Goal: Information Seeking & Learning: Compare options

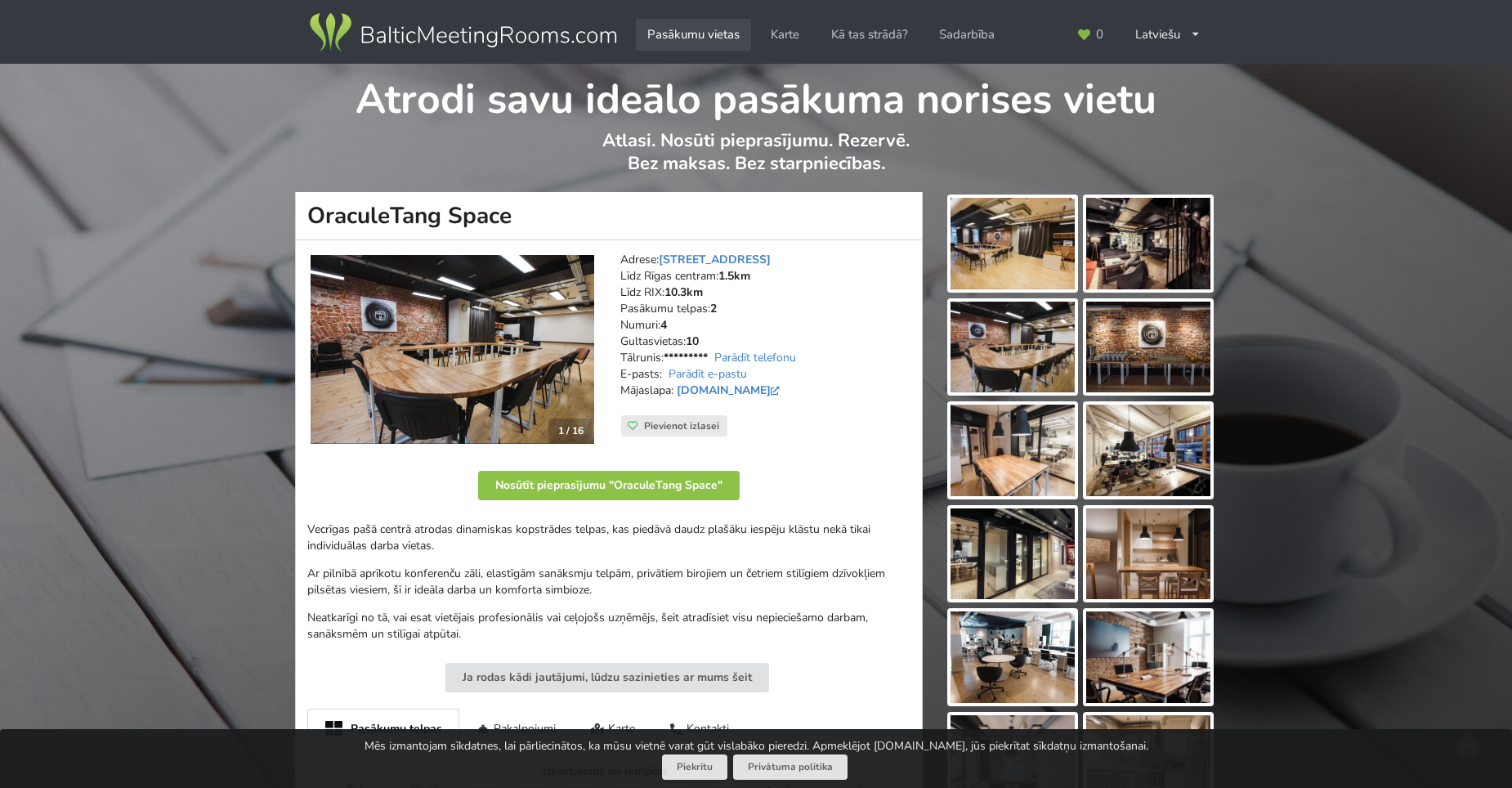
click at [680, 32] on link "Pasākumu vietas" at bounding box center [692, 35] width 115 height 32
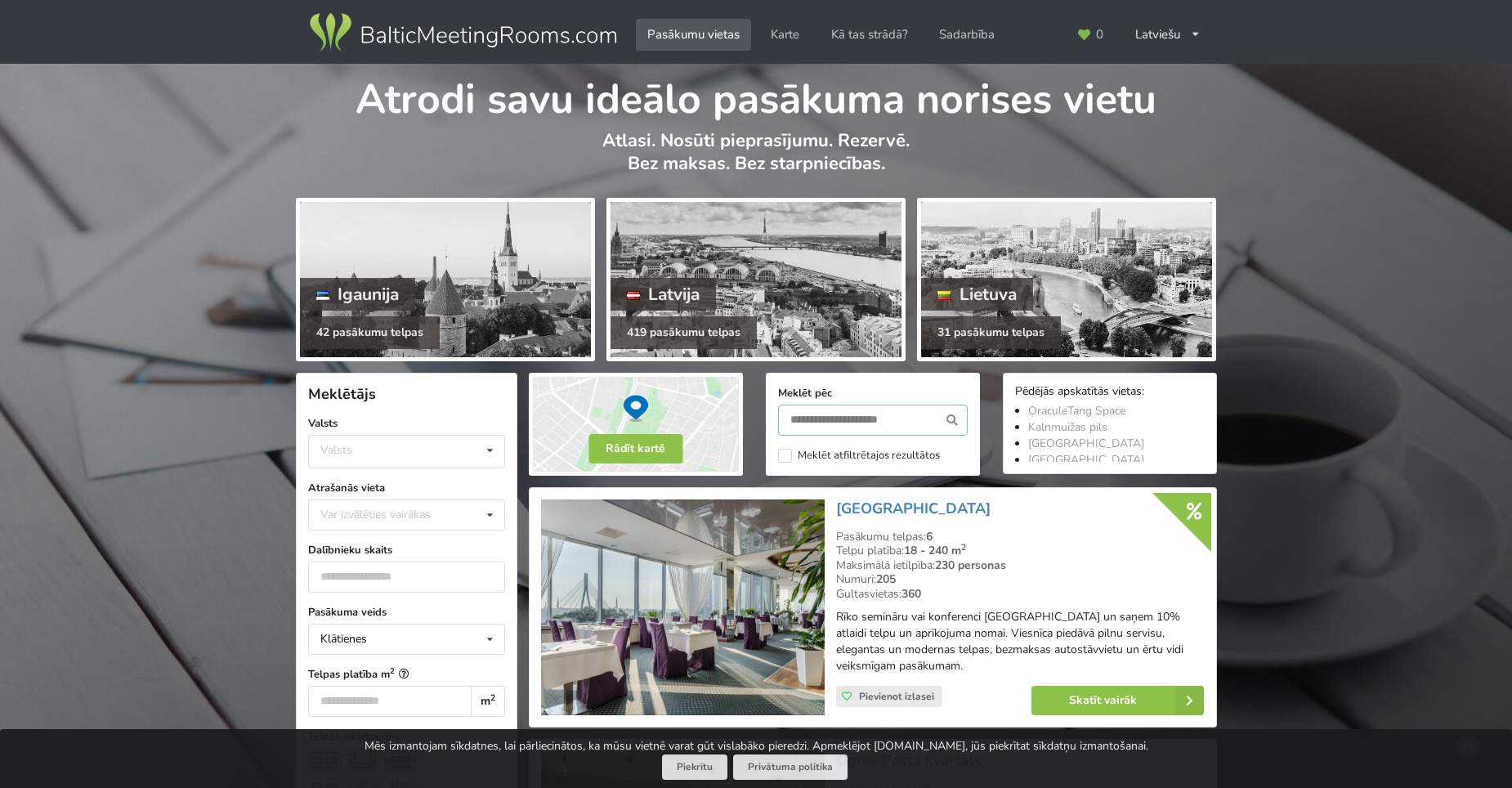
click at [883, 422] on input "text" at bounding box center [872, 419] width 190 height 31
click at [486, 451] on icon at bounding box center [489, 451] width 24 height 30
click at [350, 505] on div "Latvija" at bounding box center [406, 513] width 195 height 30
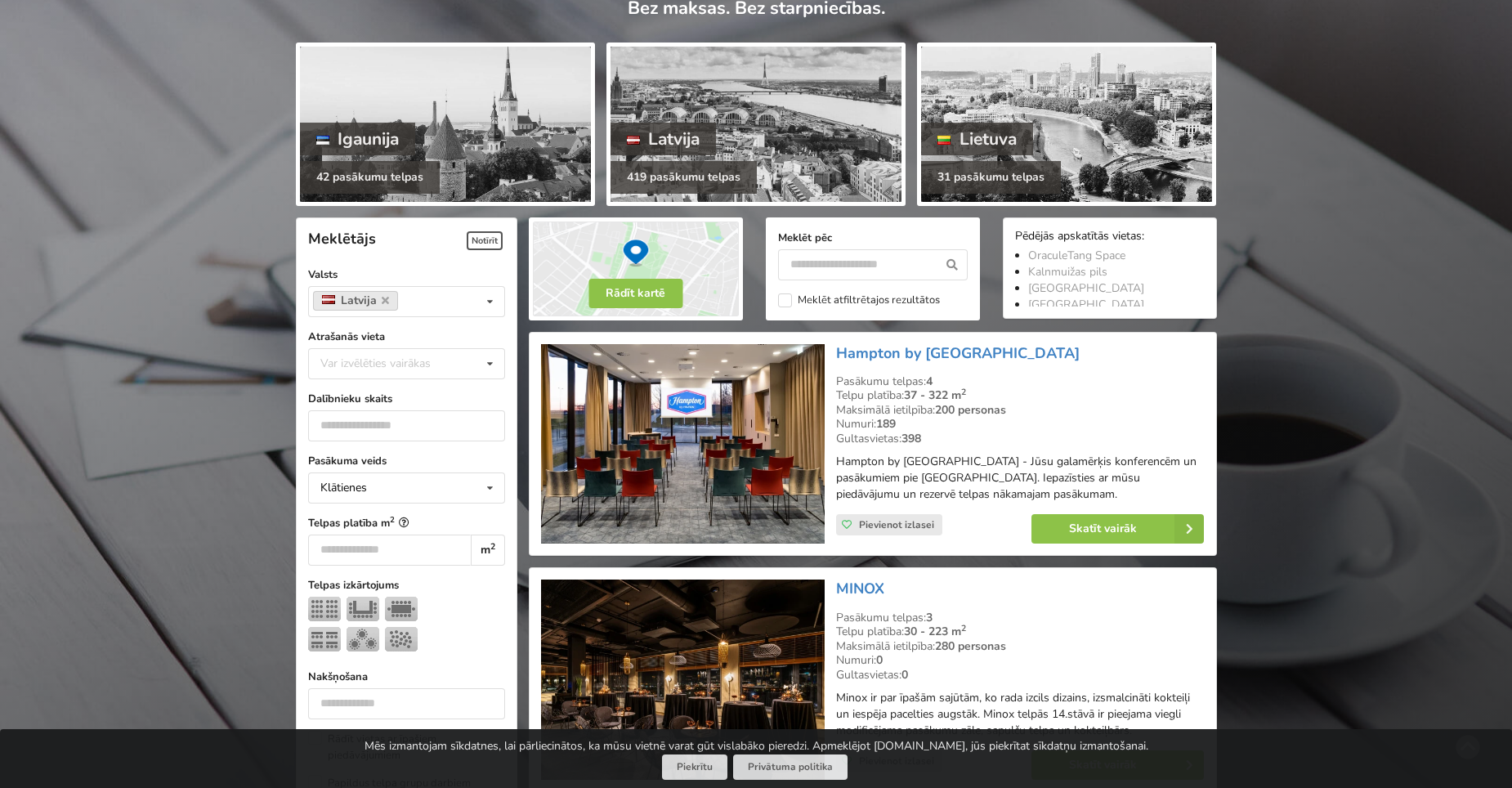
scroll to position [367, 0]
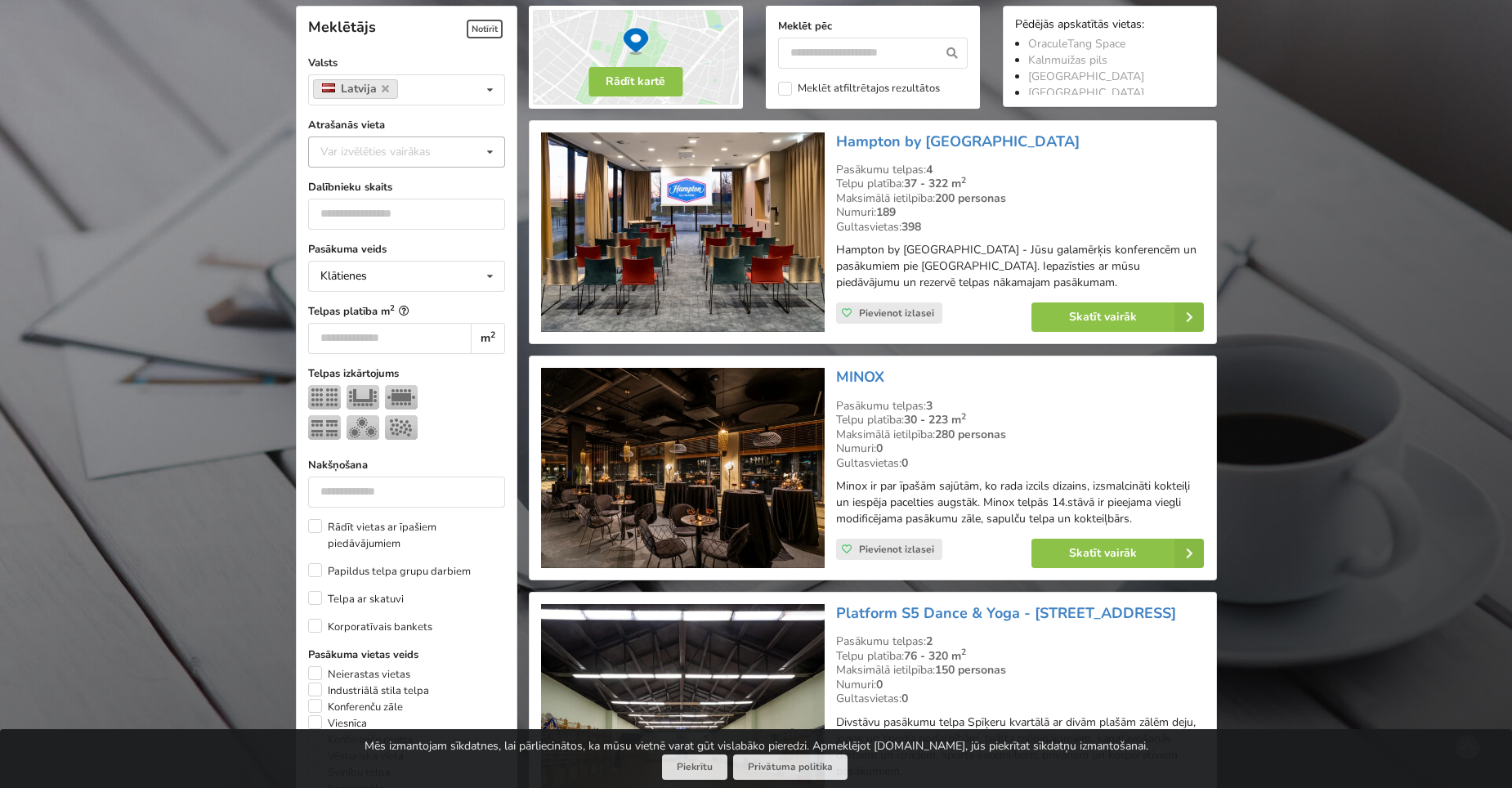
click at [455, 150] on div "Var izvēlēties vairākas" at bounding box center [392, 151] width 151 height 19
click at [345, 331] on div "Rīga" at bounding box center [406, 333] width 195 height 30
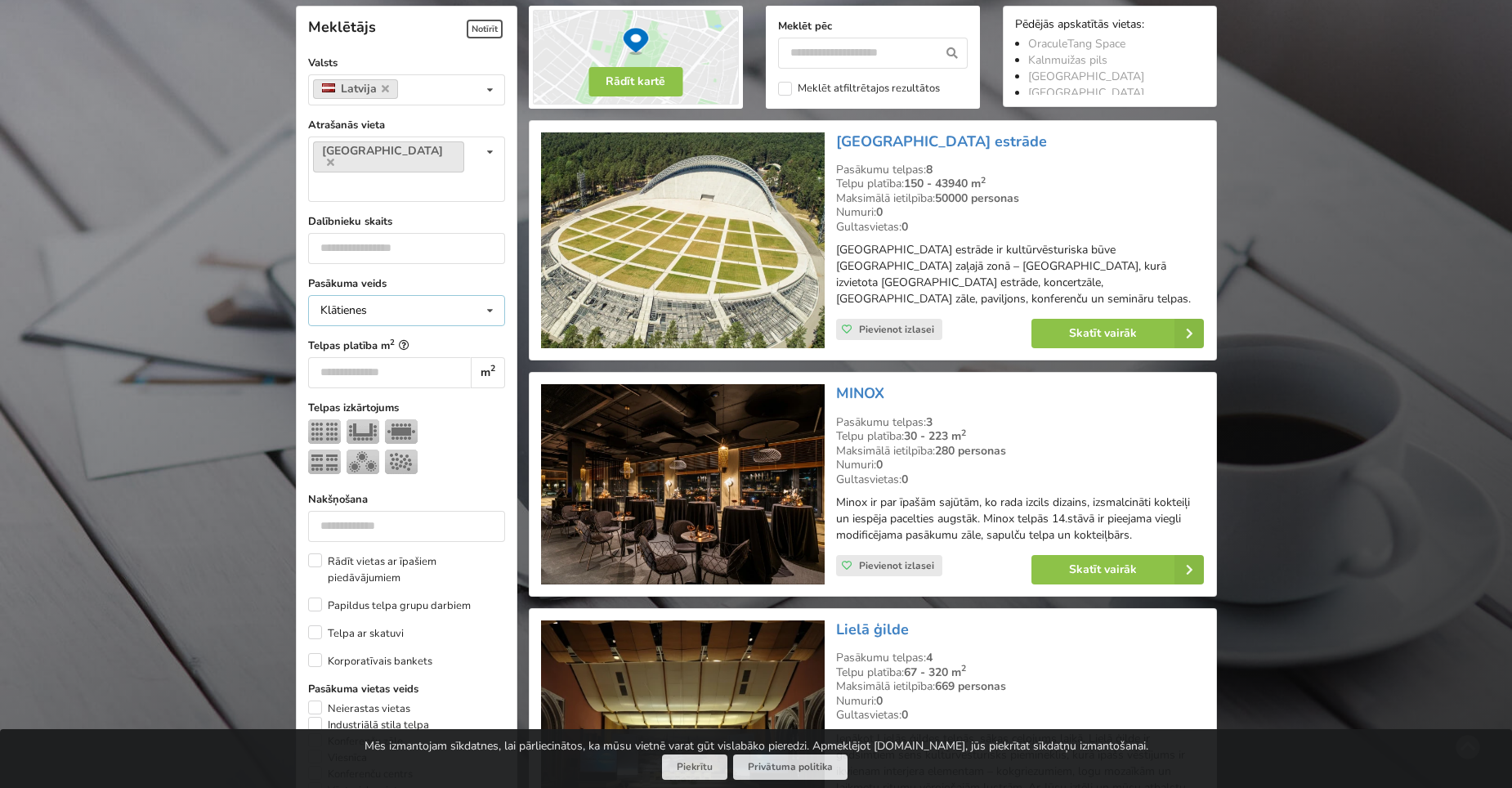
click at [489, 296] on icon at bounding box center [489, 311] width 24 height 30
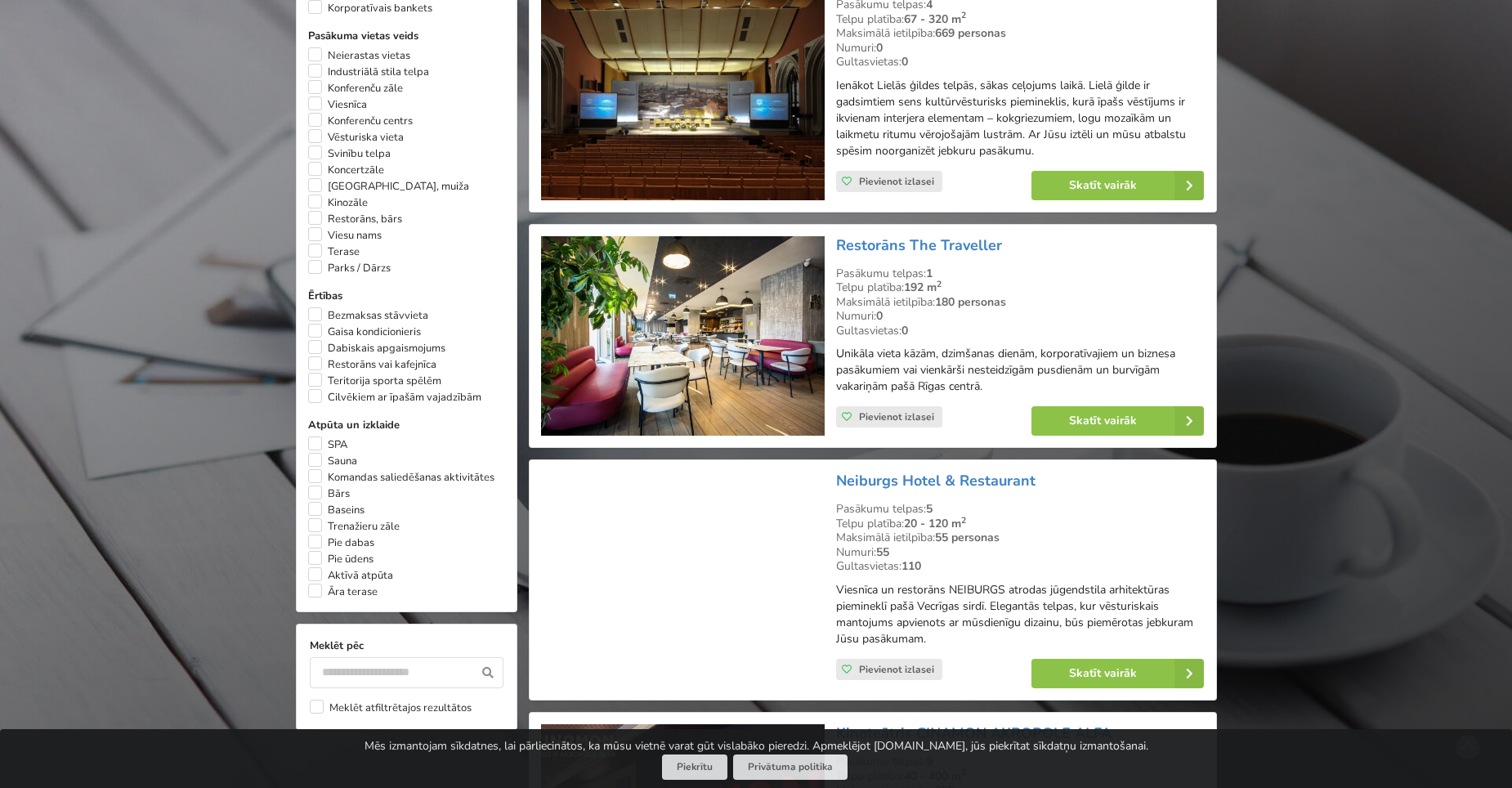
scroll to position [1021, 0]
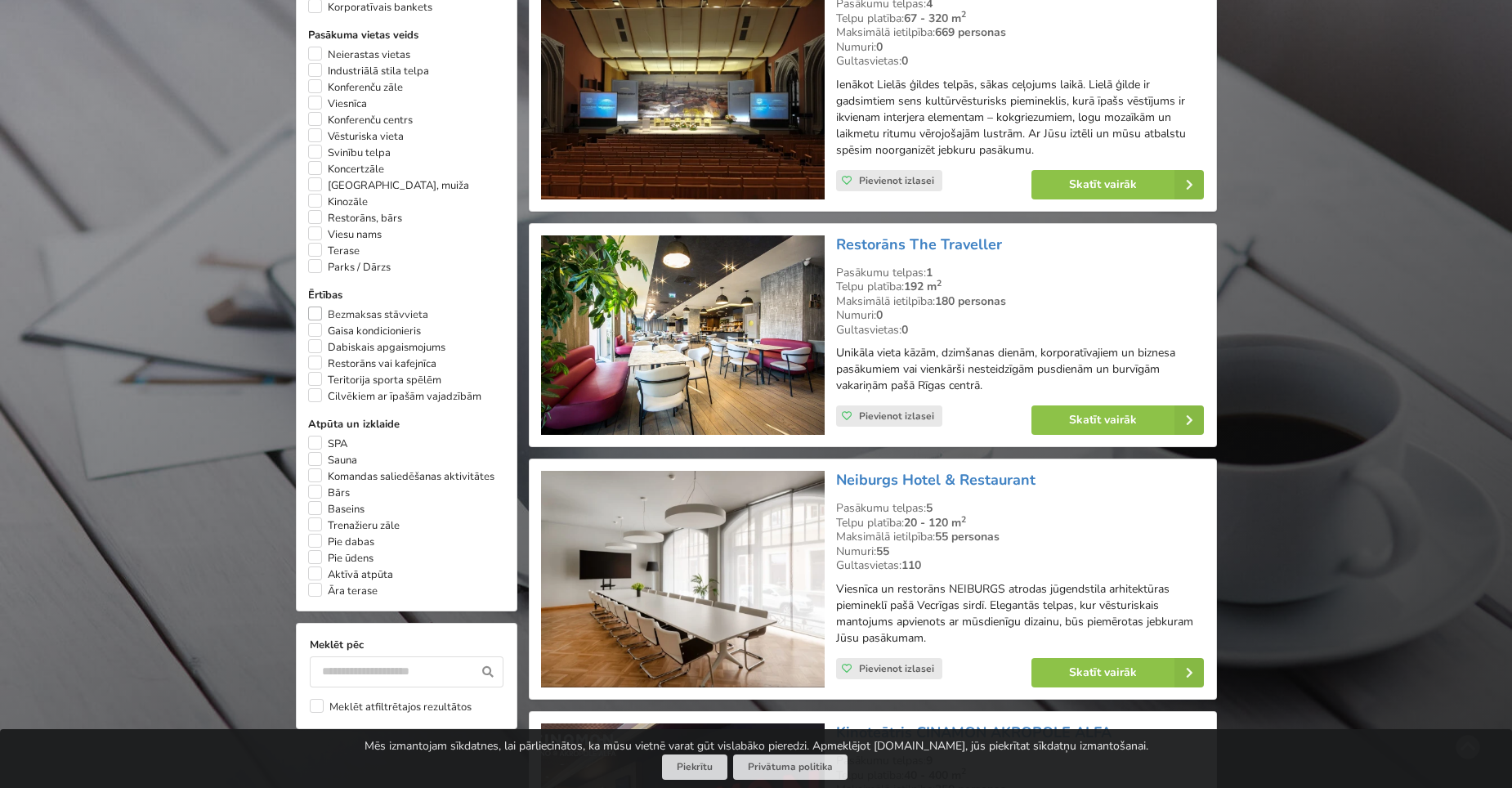
click at [316, 306] on label "Bezmaksas stāvvieta" at bounding box center [368, 314] width 120 height 16
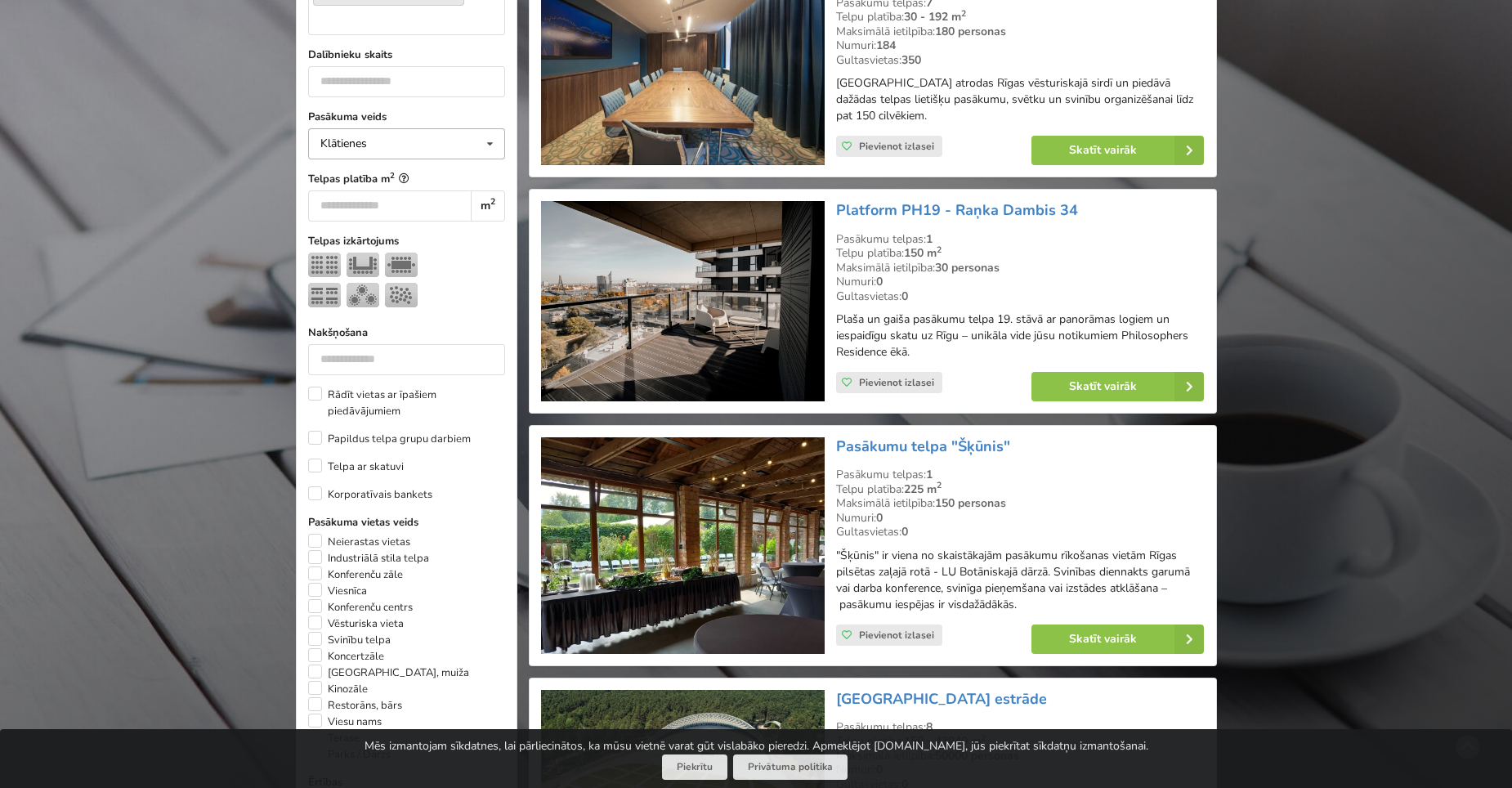
scroll to position [367, 0]
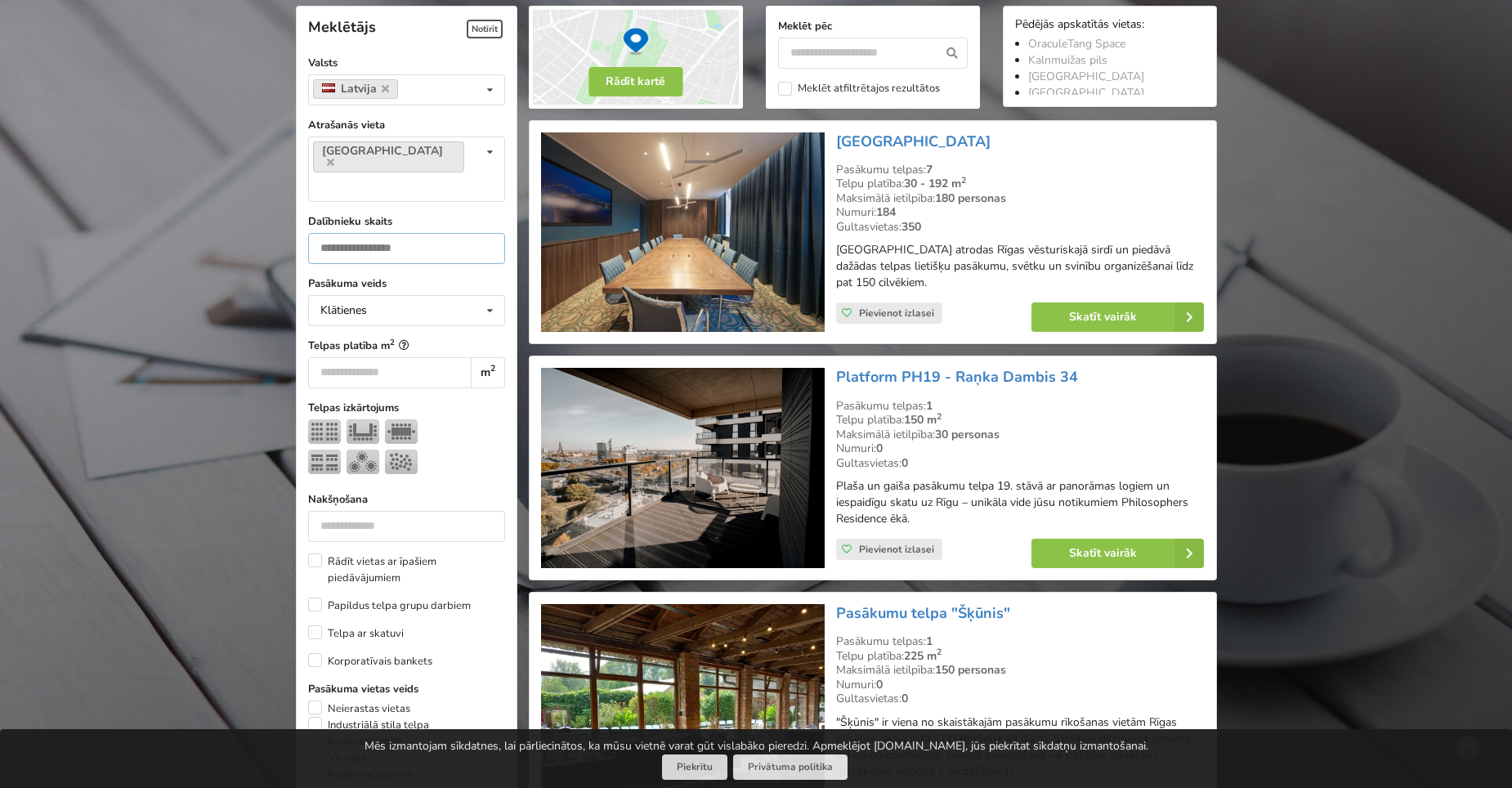
click at [422, 233] on input "number" at bounding box center [406, 248] width 197 height 31
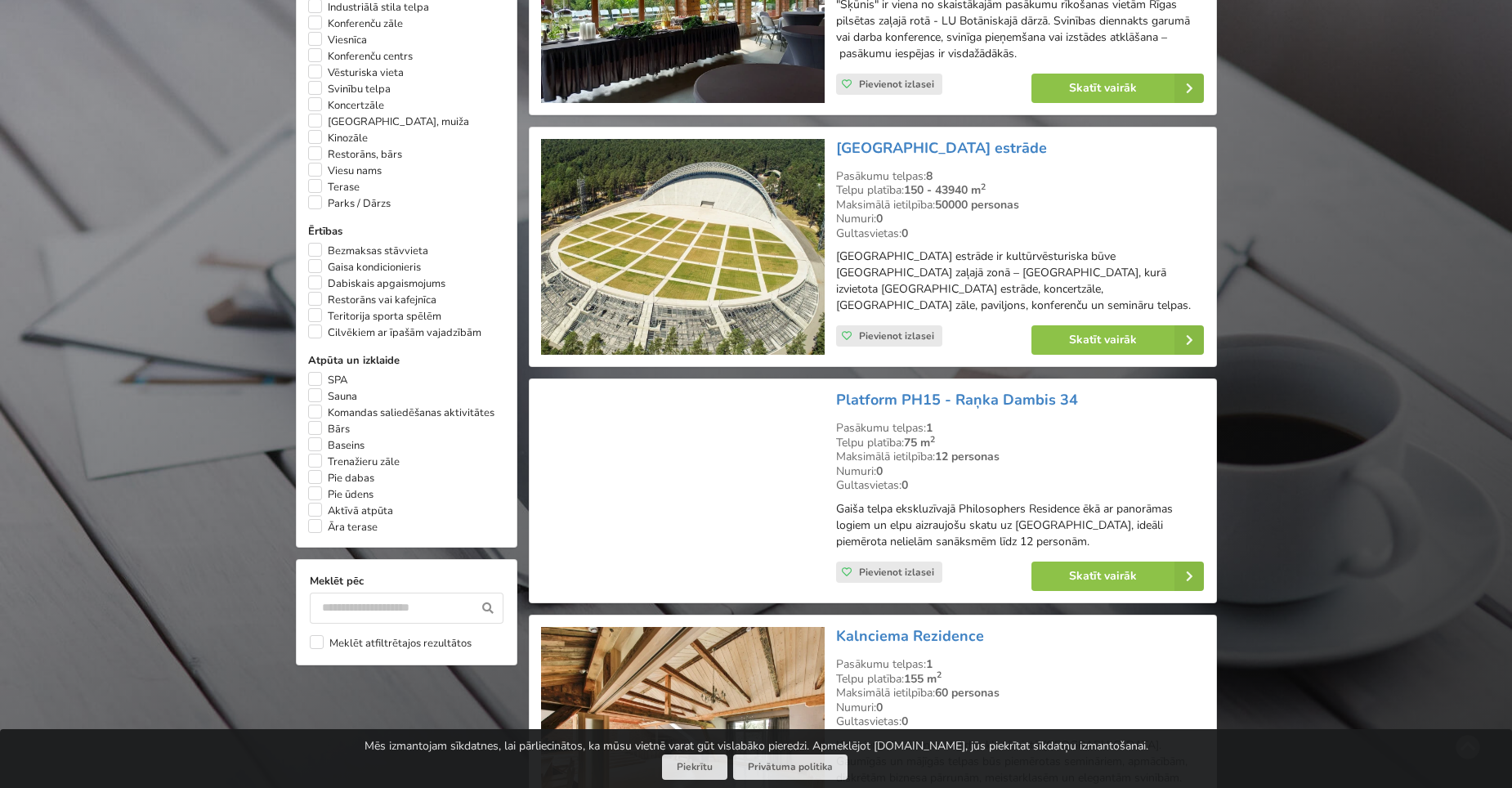
scroll to position [1103, 0]
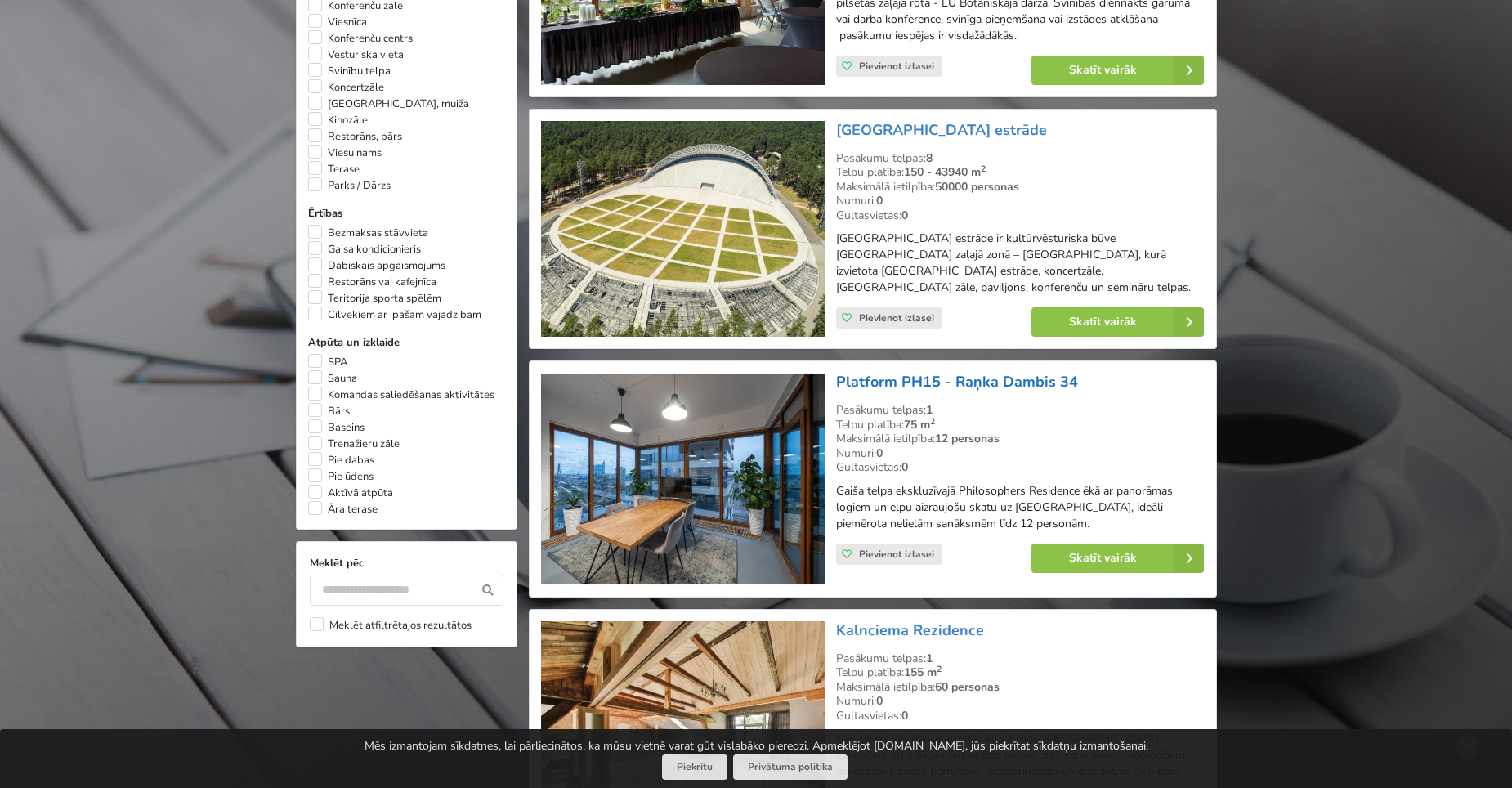
click at [920, 372] on link "Platform PH15 - Raņka Dambis 34" at bounding box center [957, 382] width 242 height 20
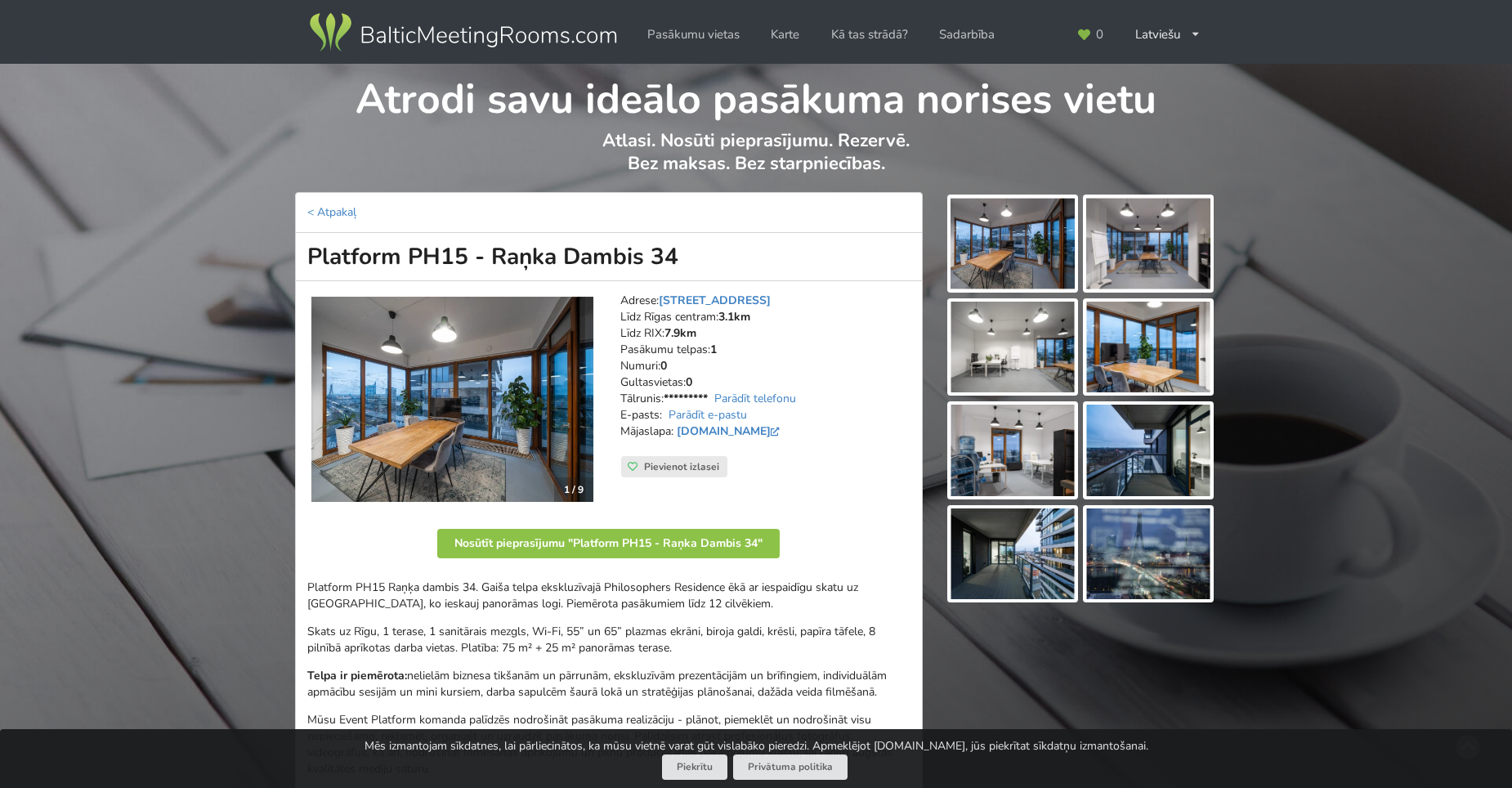
click at [1020, 248] on img at bounding box center [1013, 243] width 125 height 92
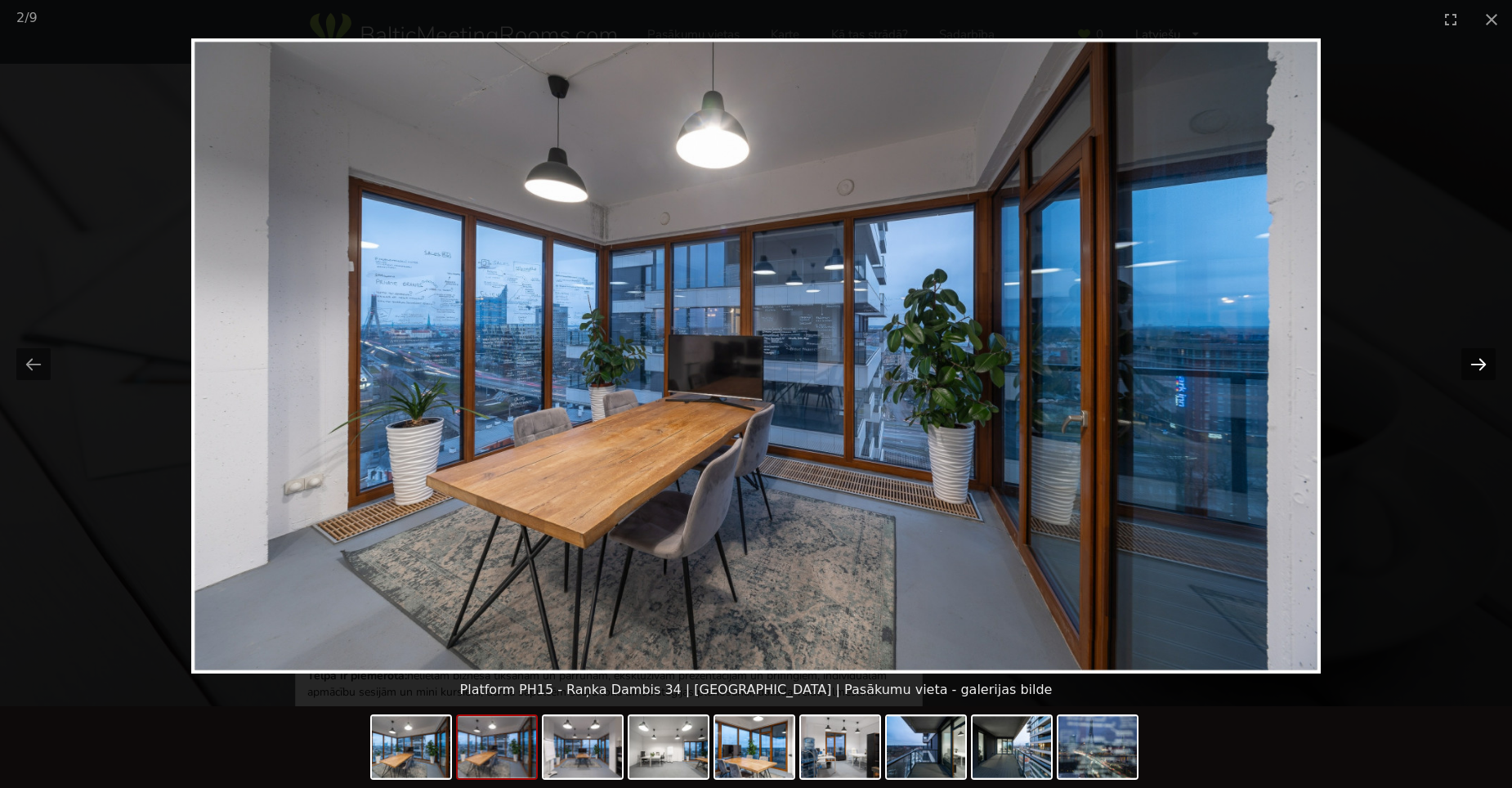
click at [1478, 360] on button "Next slide" at bounding box center [1478, 364] width 35 height 32
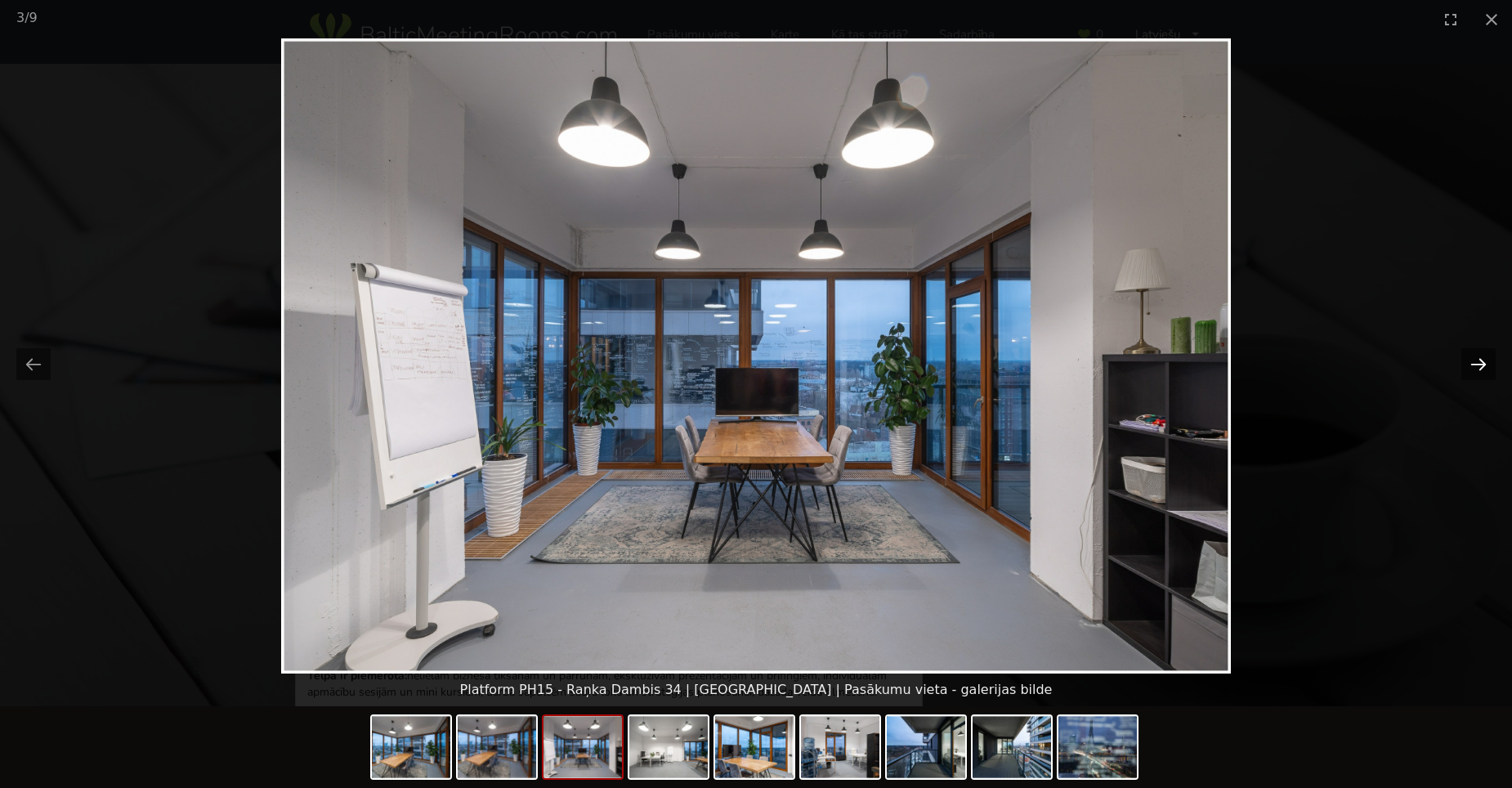
click at [1478, 360] on button "Next slide" at bounding box center [1478, 364] width 35 height 32
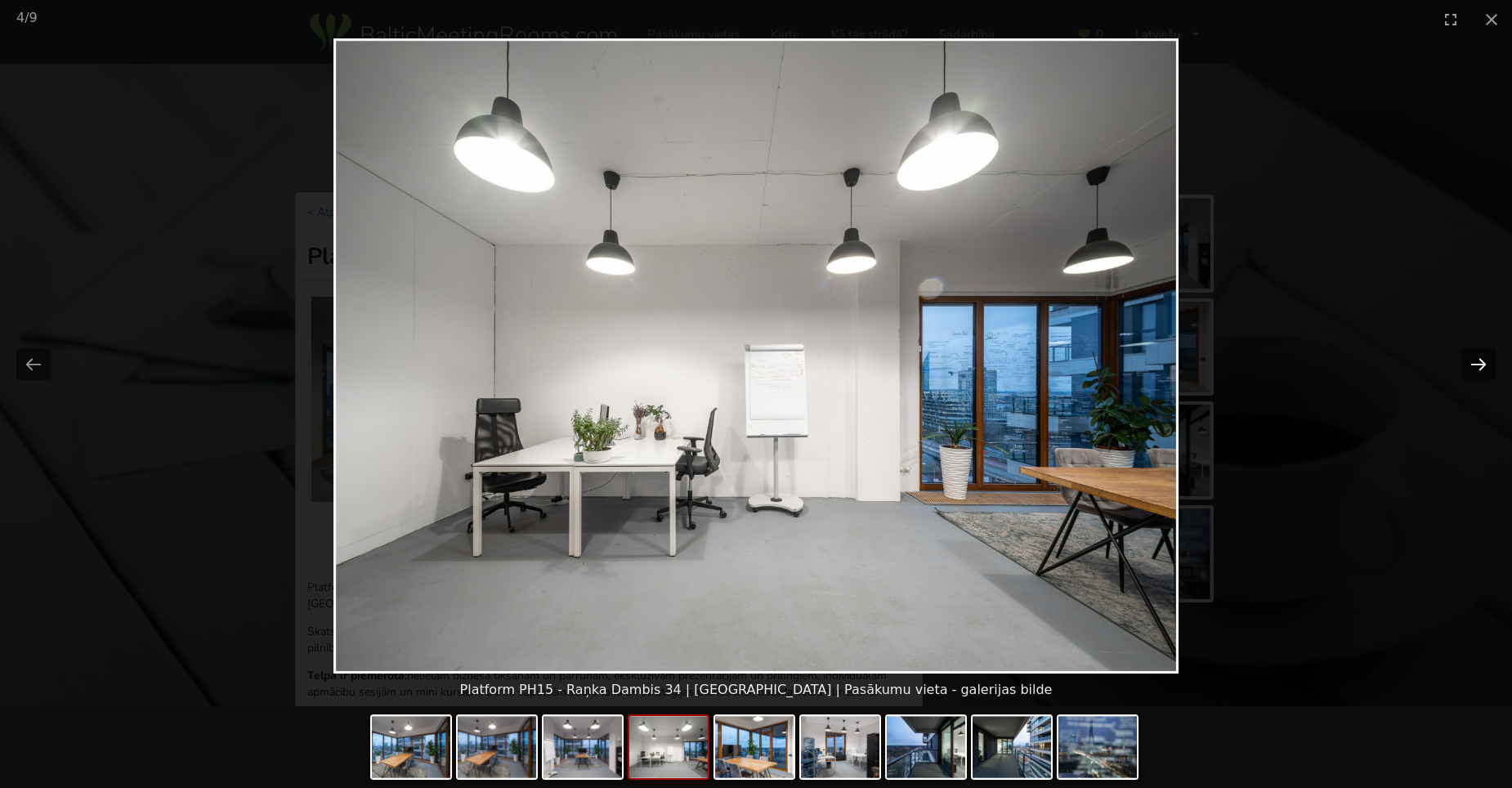
click at [1478, 360] on button "Next slide" at bounding box center [1478, 364] width 35 height 32
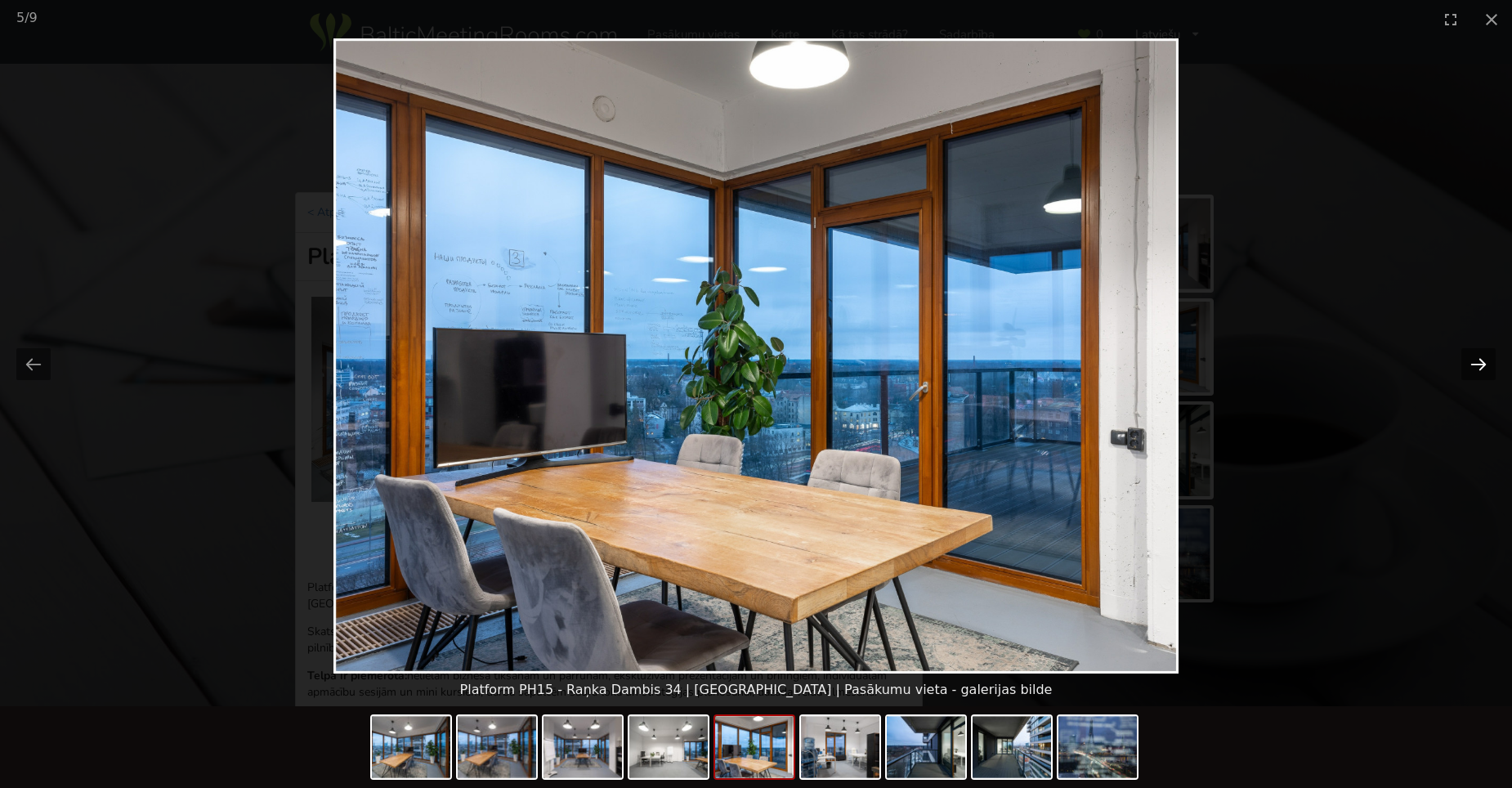
click at [1478, 360] on button "Next slide" at bounding box center [1478, 364] width 35 height 32
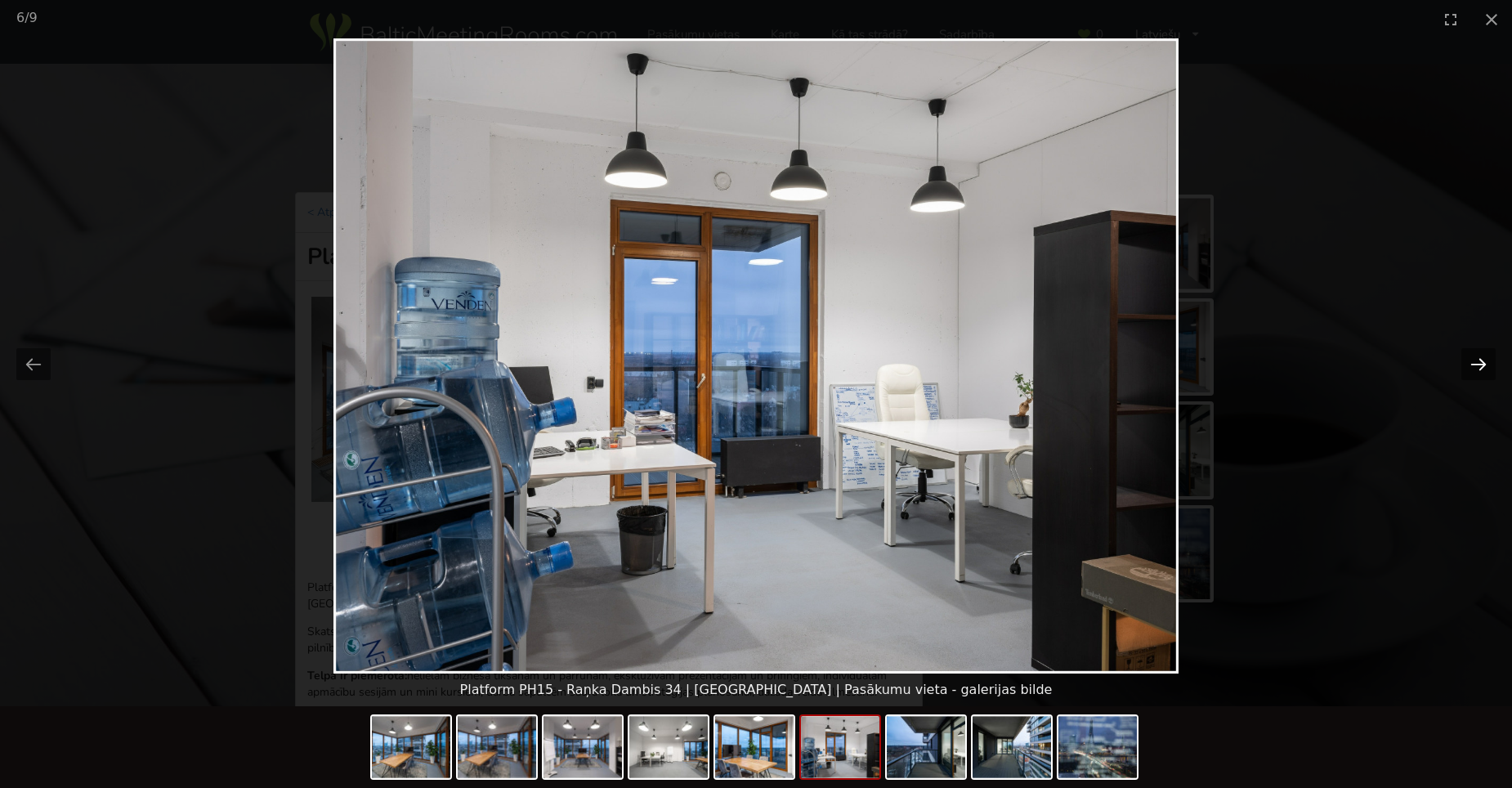
click at [1478, 360] on button "Next slide" at bounding box center [1478, 364] width 35 height 32
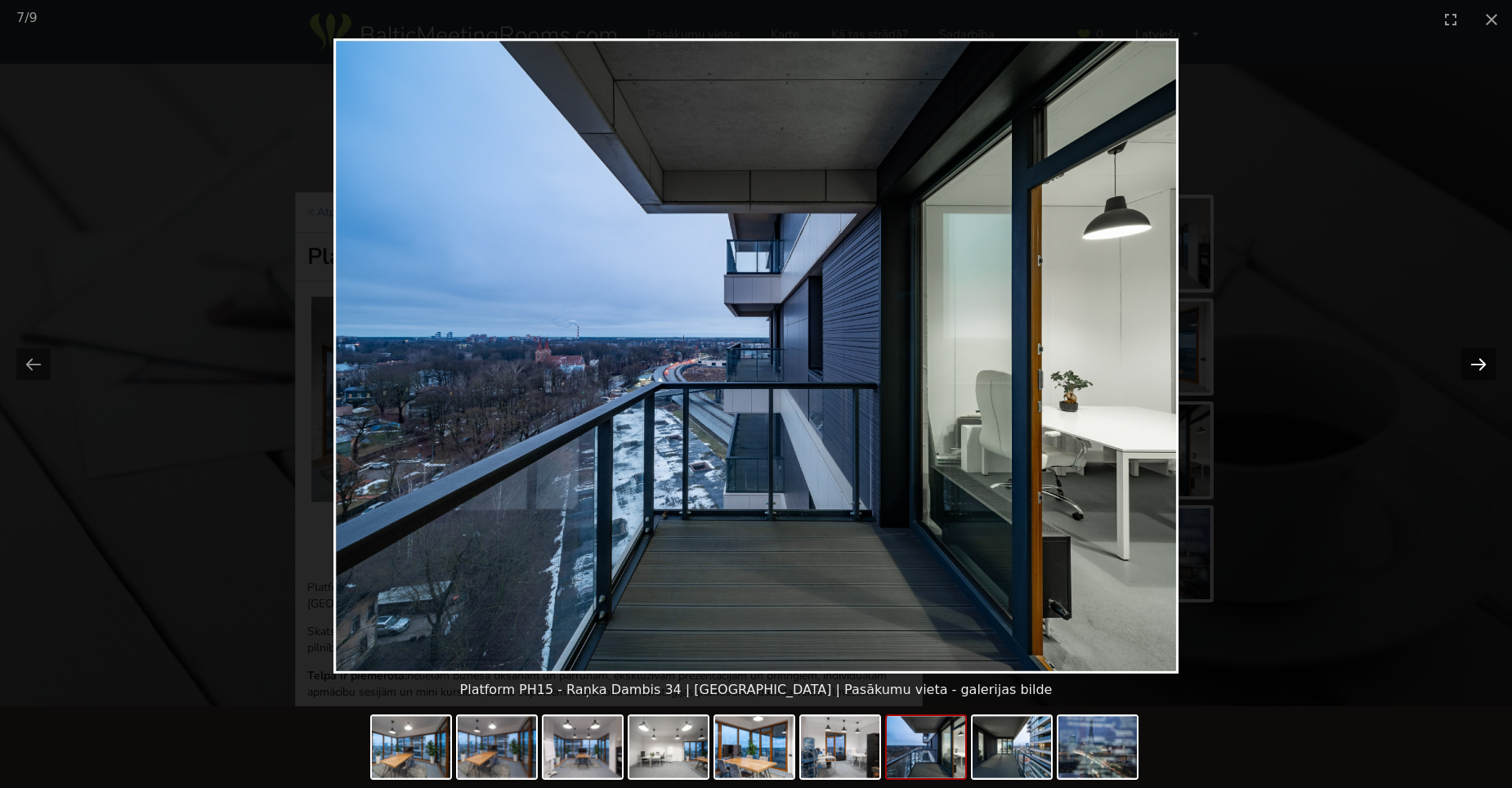
click at [1478, 360] on button "Next slide" at bounding box center [1478, 364] width 35 height 32
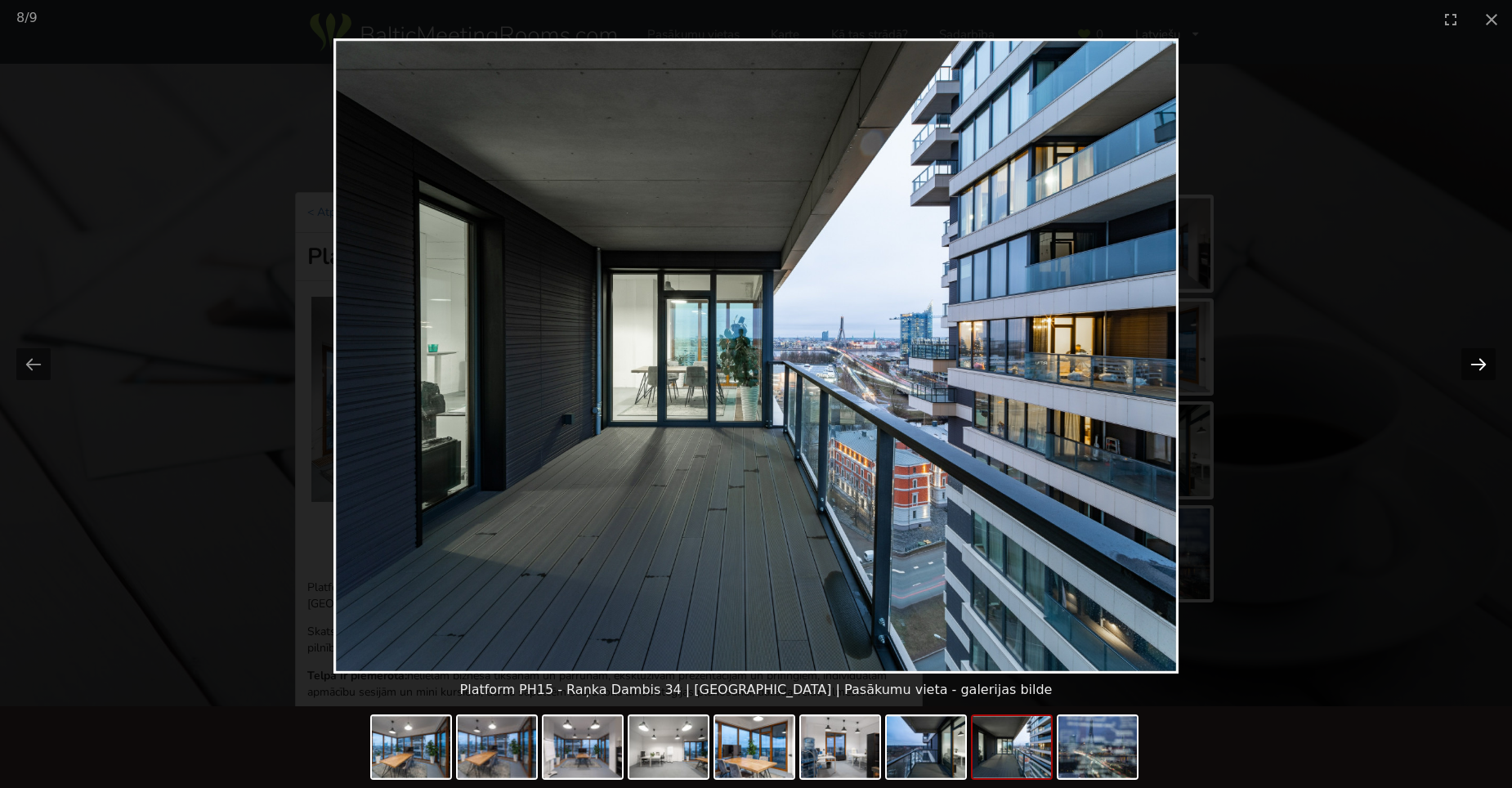
click at [1478, 360] on button "Next slide" at bounding box center [1478, 364] width 35 height 32
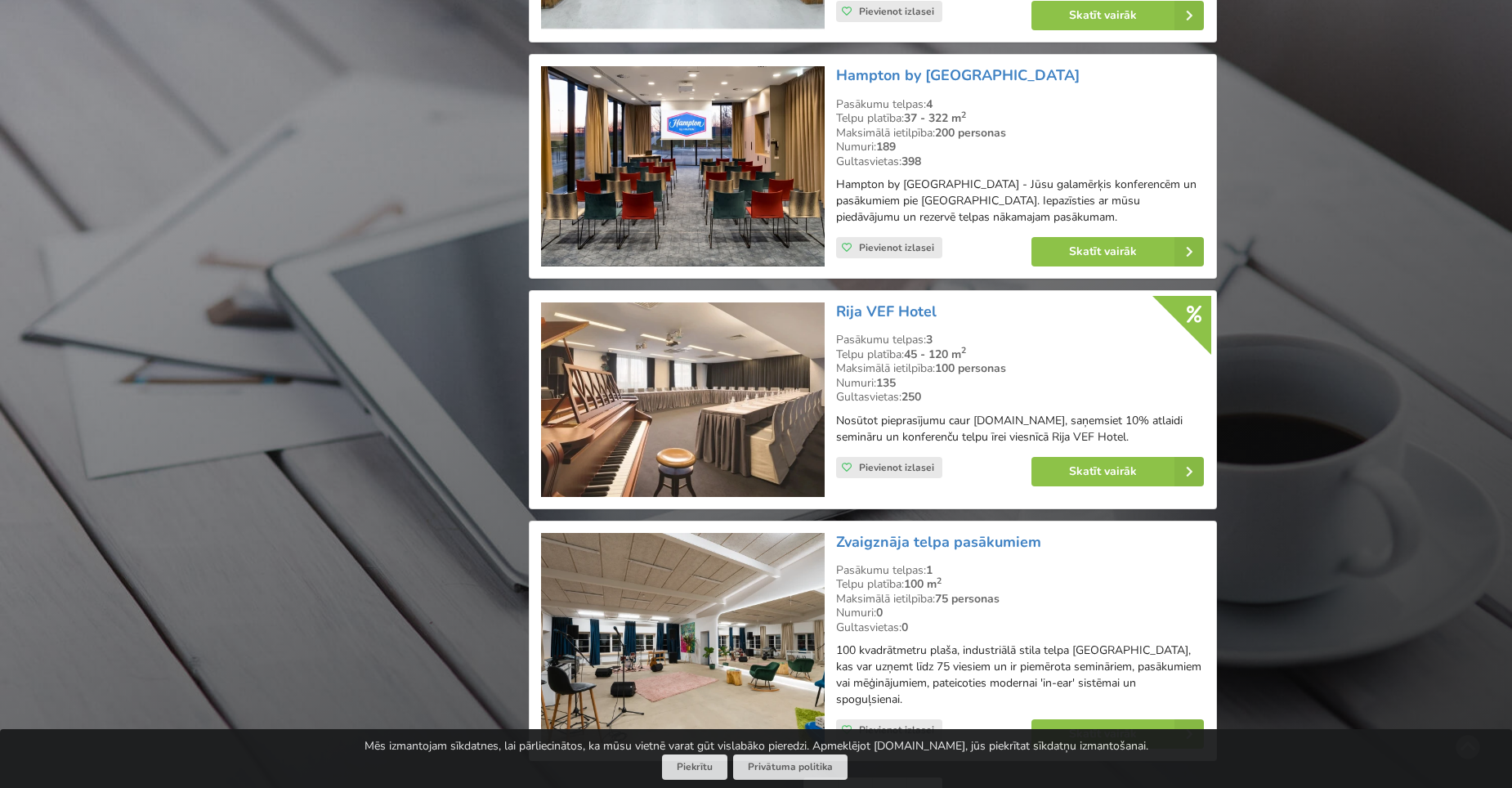
scroll to position [3473, 0]
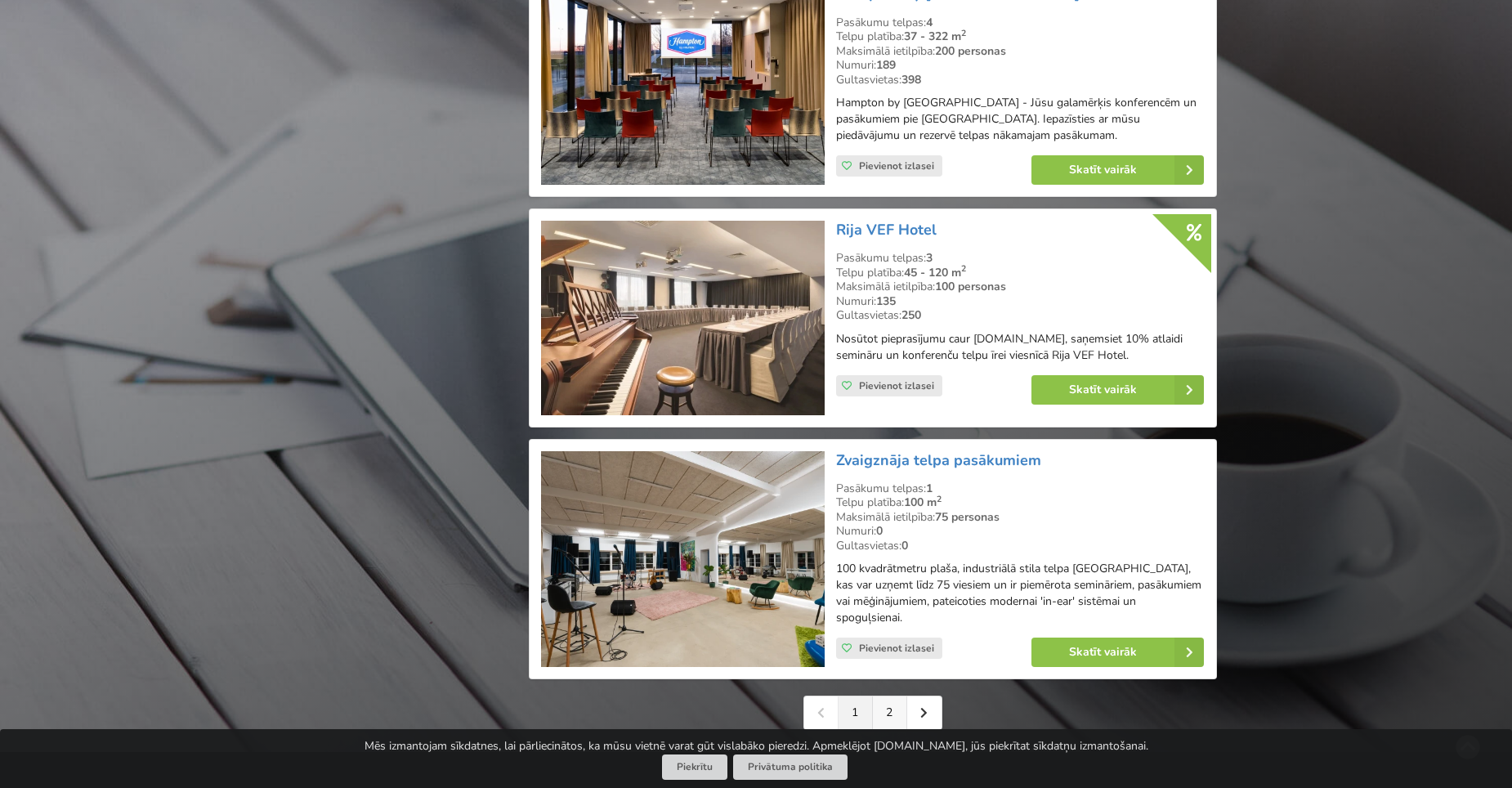
click at [892, 696] on link "2" at bounding box center [890, 712] width 35 height 33
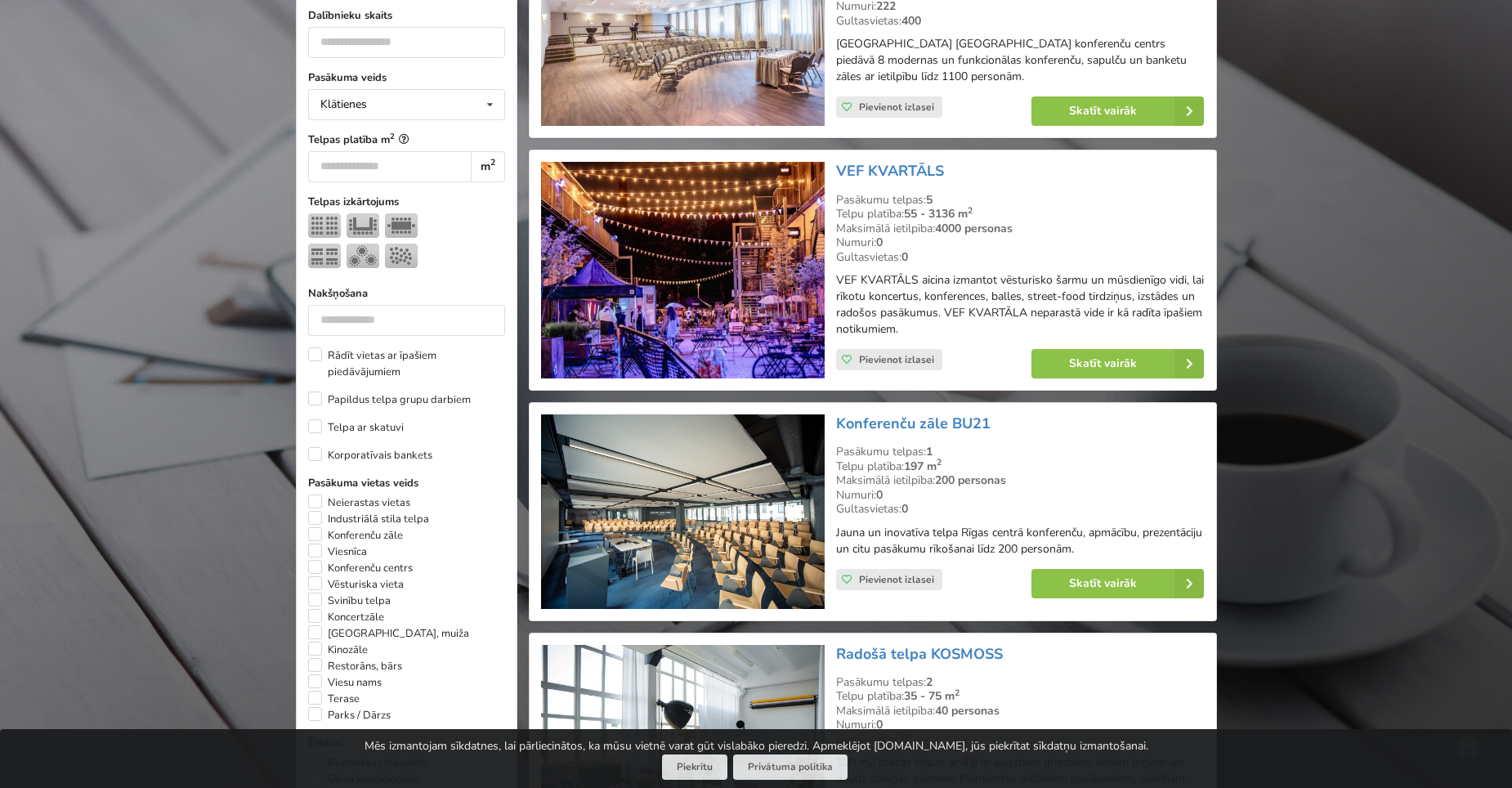
scroll to position [573, 0]
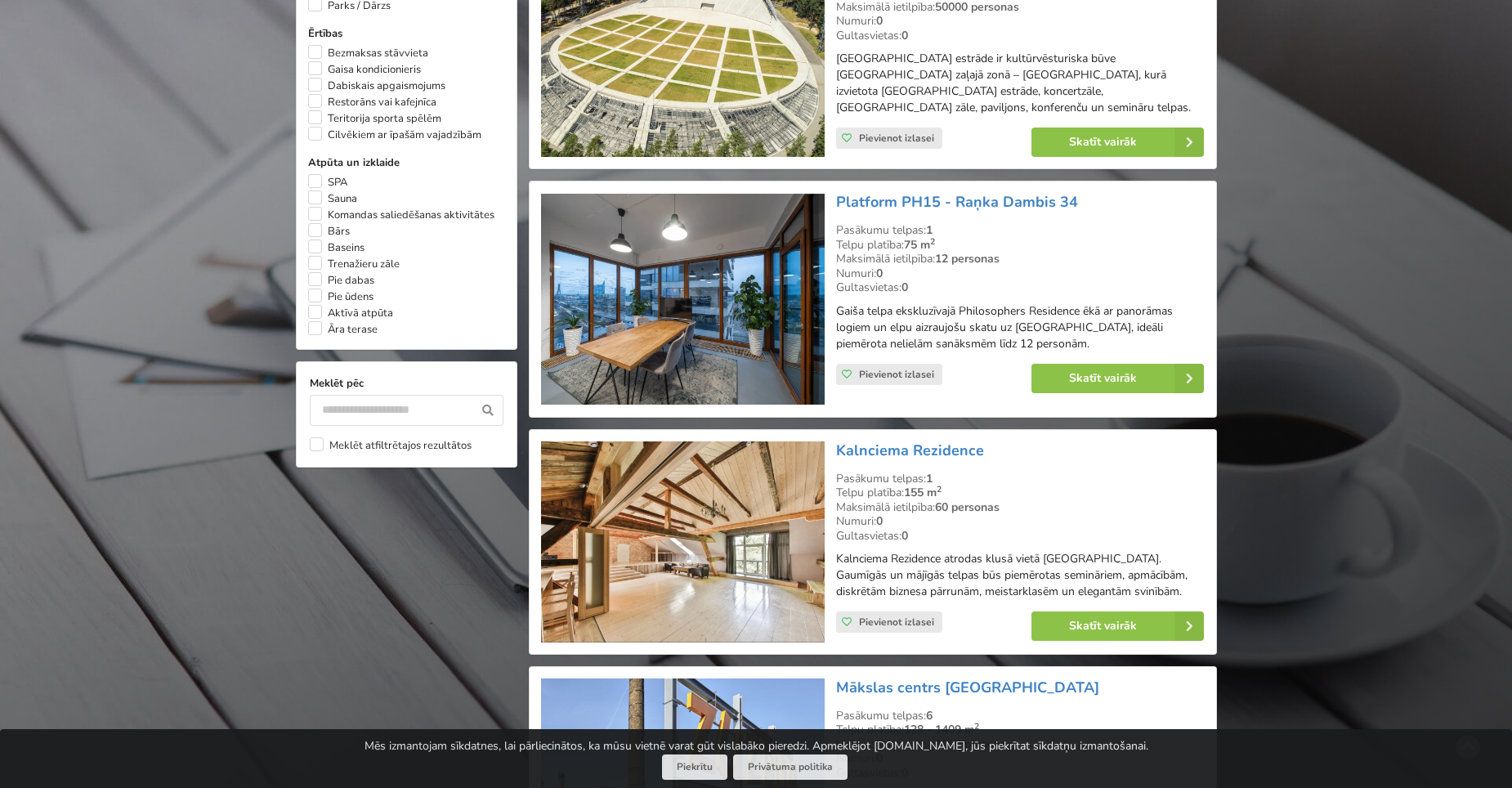
scroll to position [1266, 0]
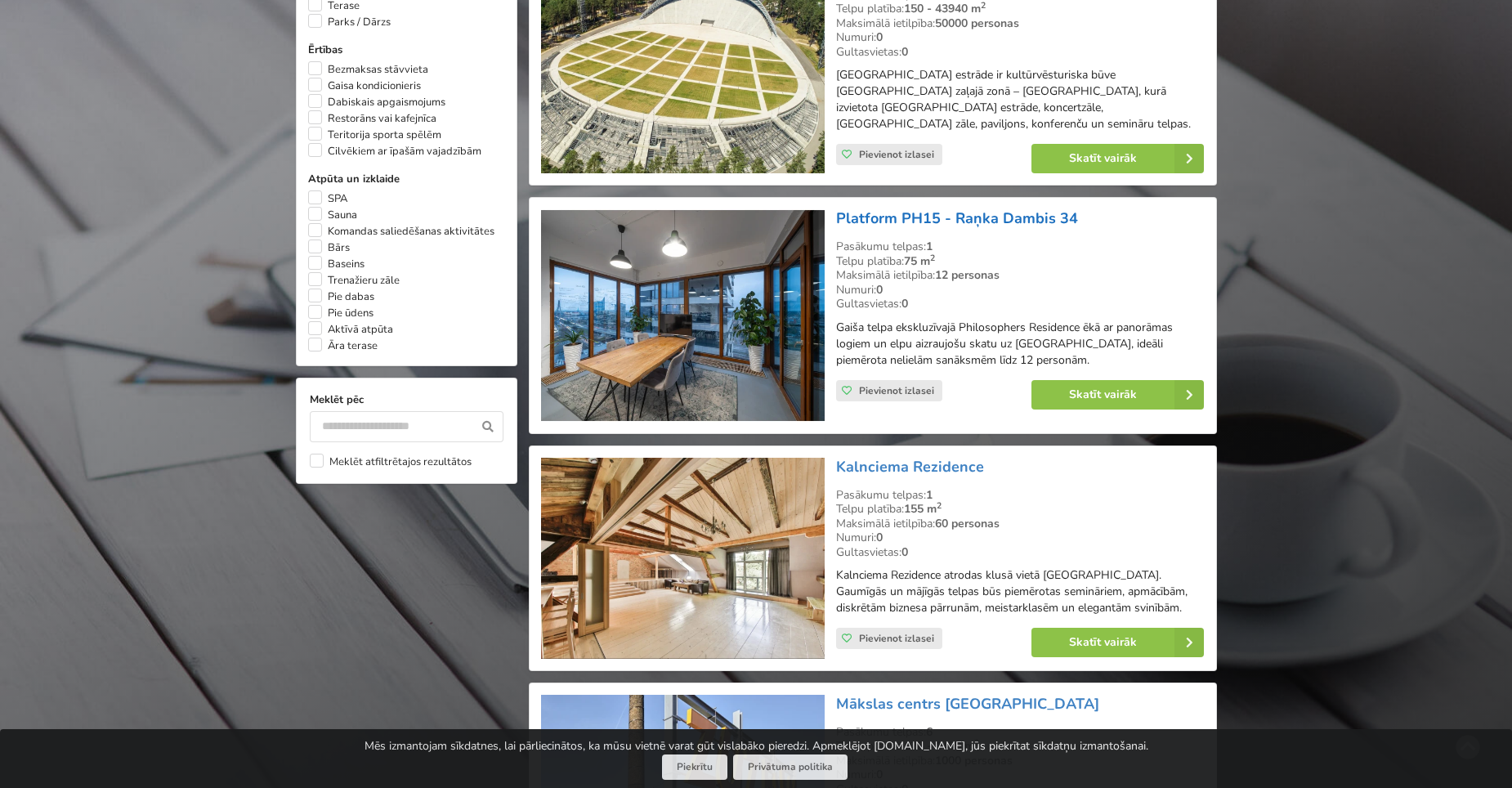
click at [990, 212] on link "Platform PH15 - Raņka Dambis 34" at bounding box center [957, 218] width 242 height 20
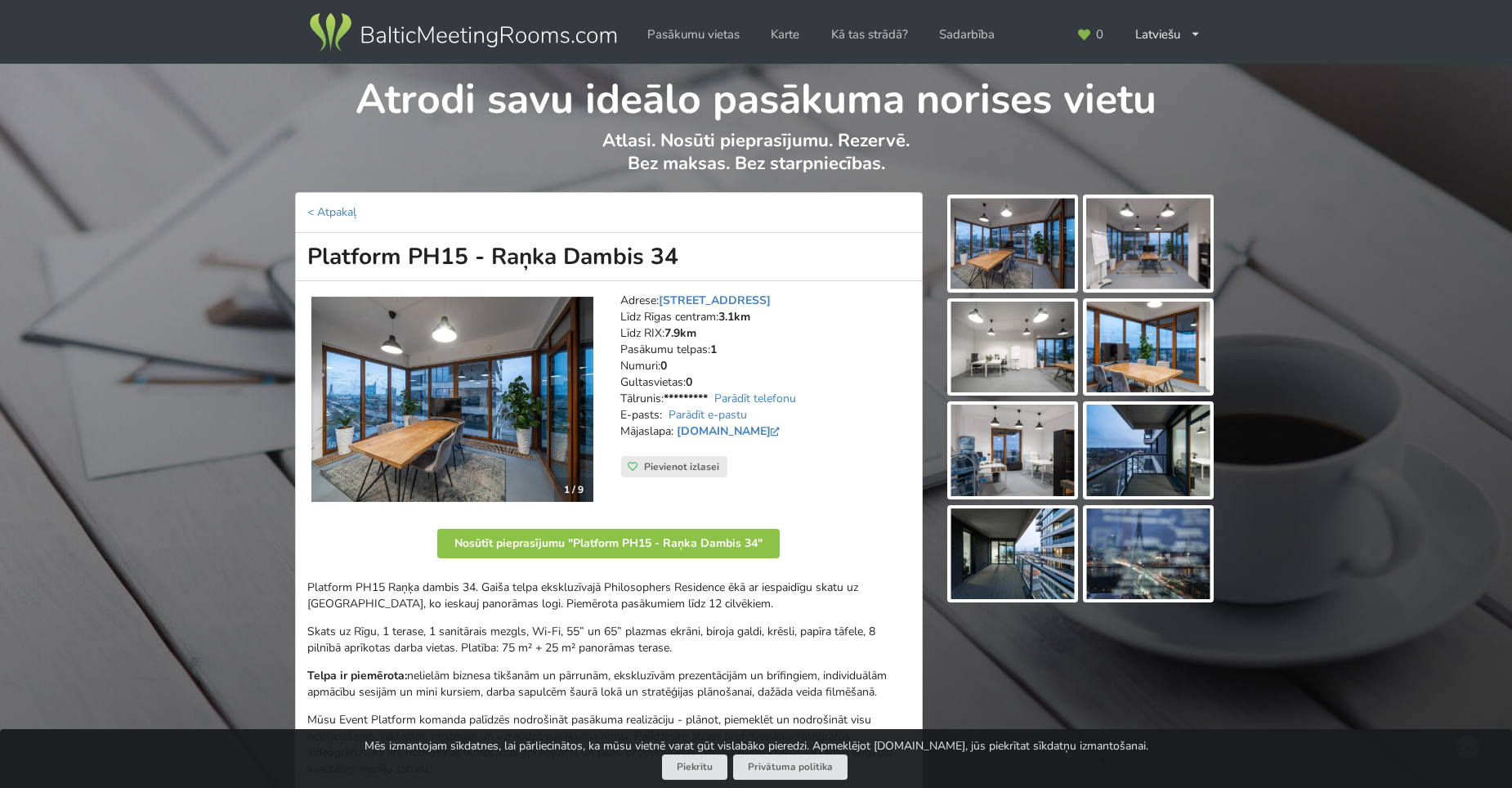
click at [1143, 250] on img at bounding box center [1148, 243] width 125 height 92
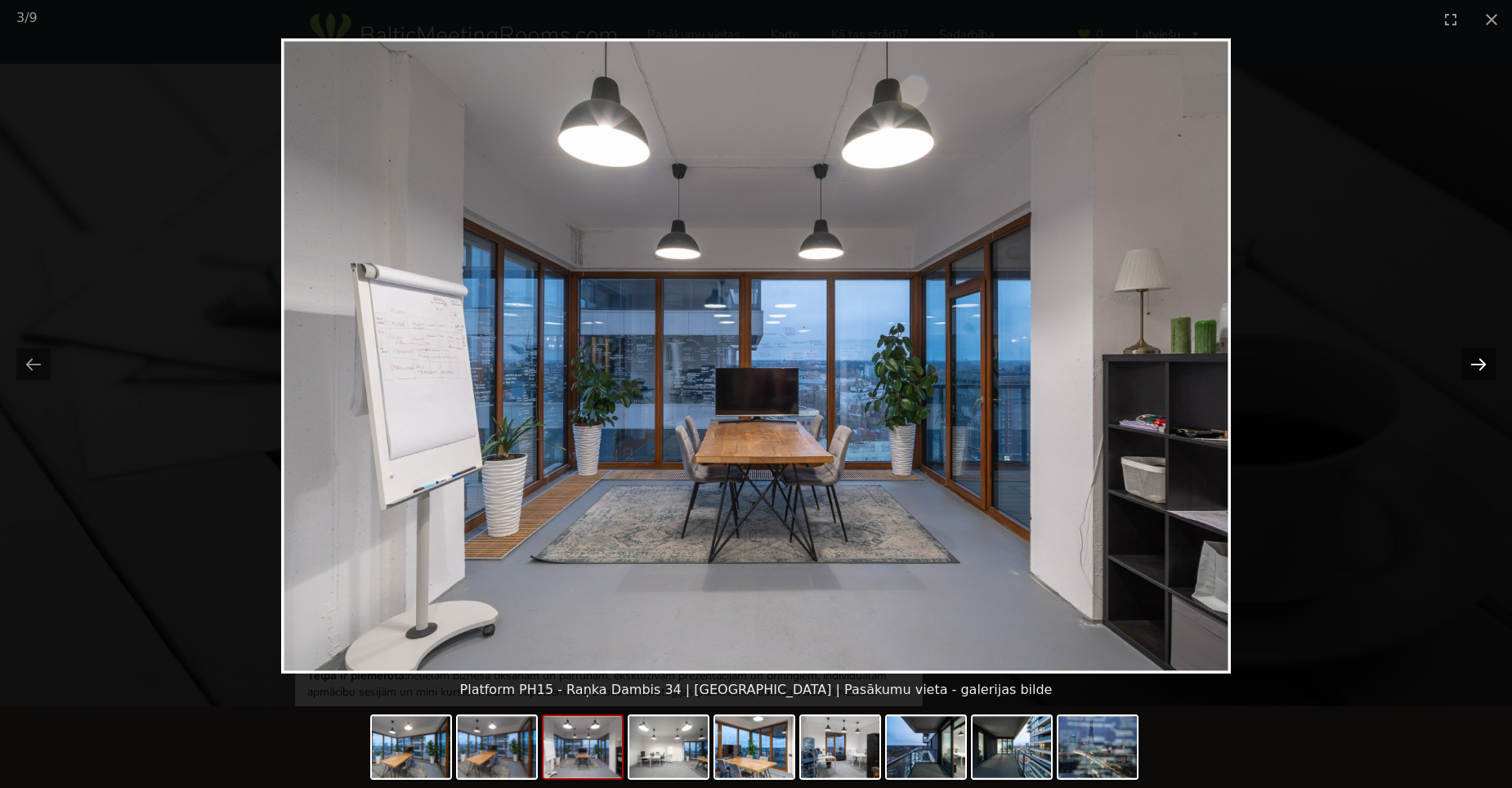
click at [1477, 359] on button "Next slide" at bounding box center [1478, 364] width 35 height 32
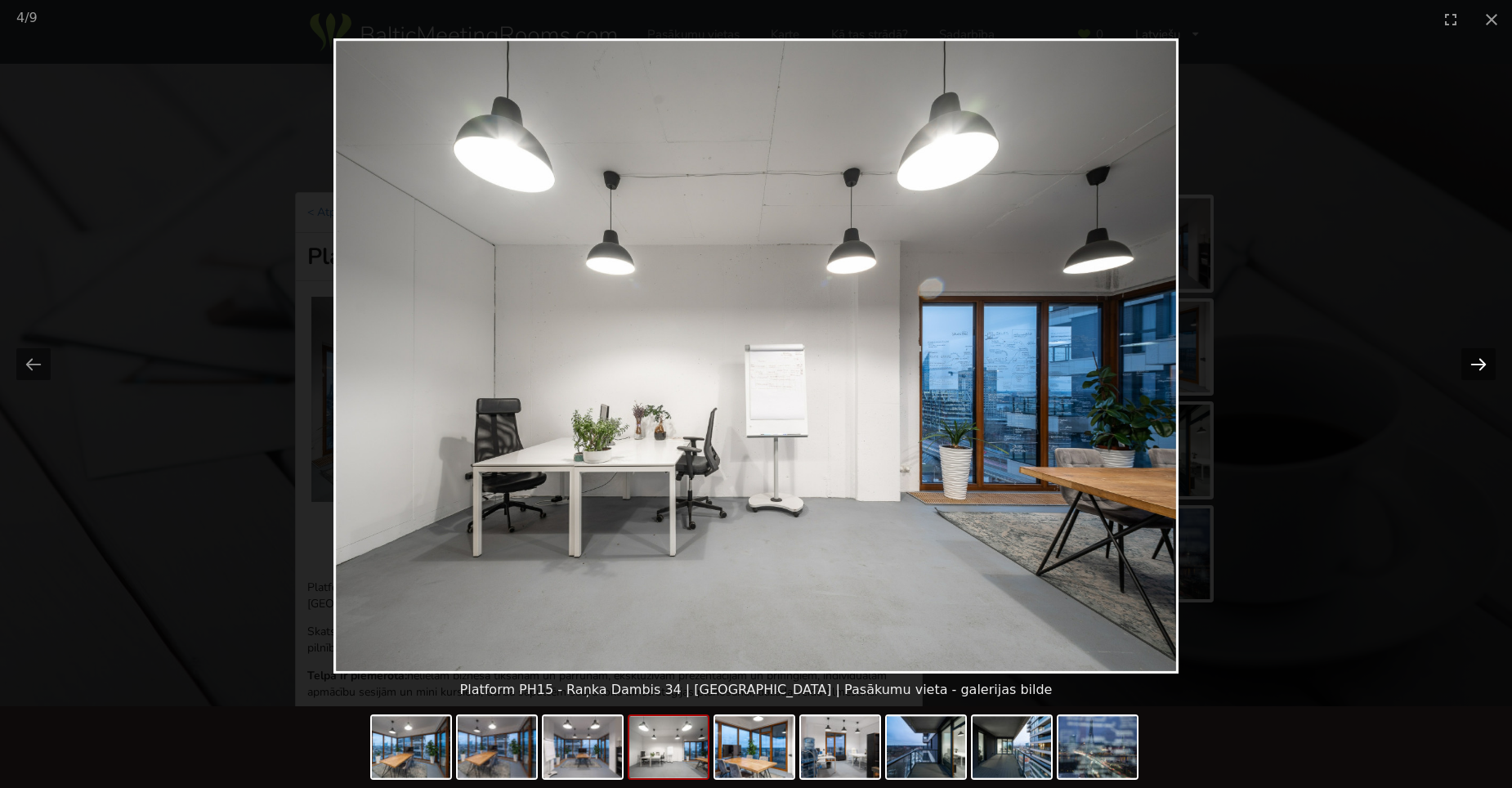
click at [1477, 359] on button "Next slide" at bounding box center [1478, 364] width 35 height 32
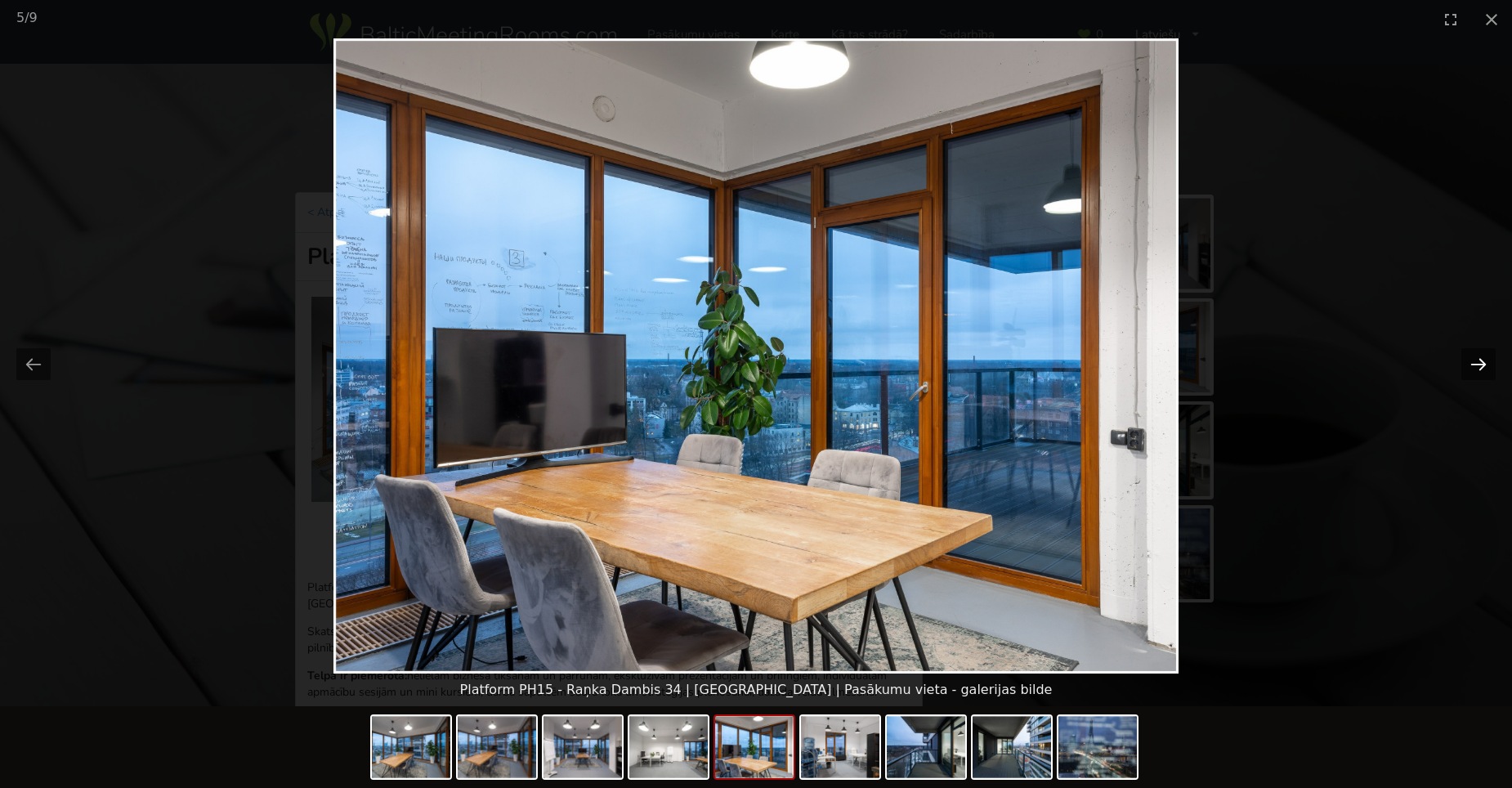
click at [1477, 359] on button "Next slide" at bounding box center [1478, 364] width 35 height 32
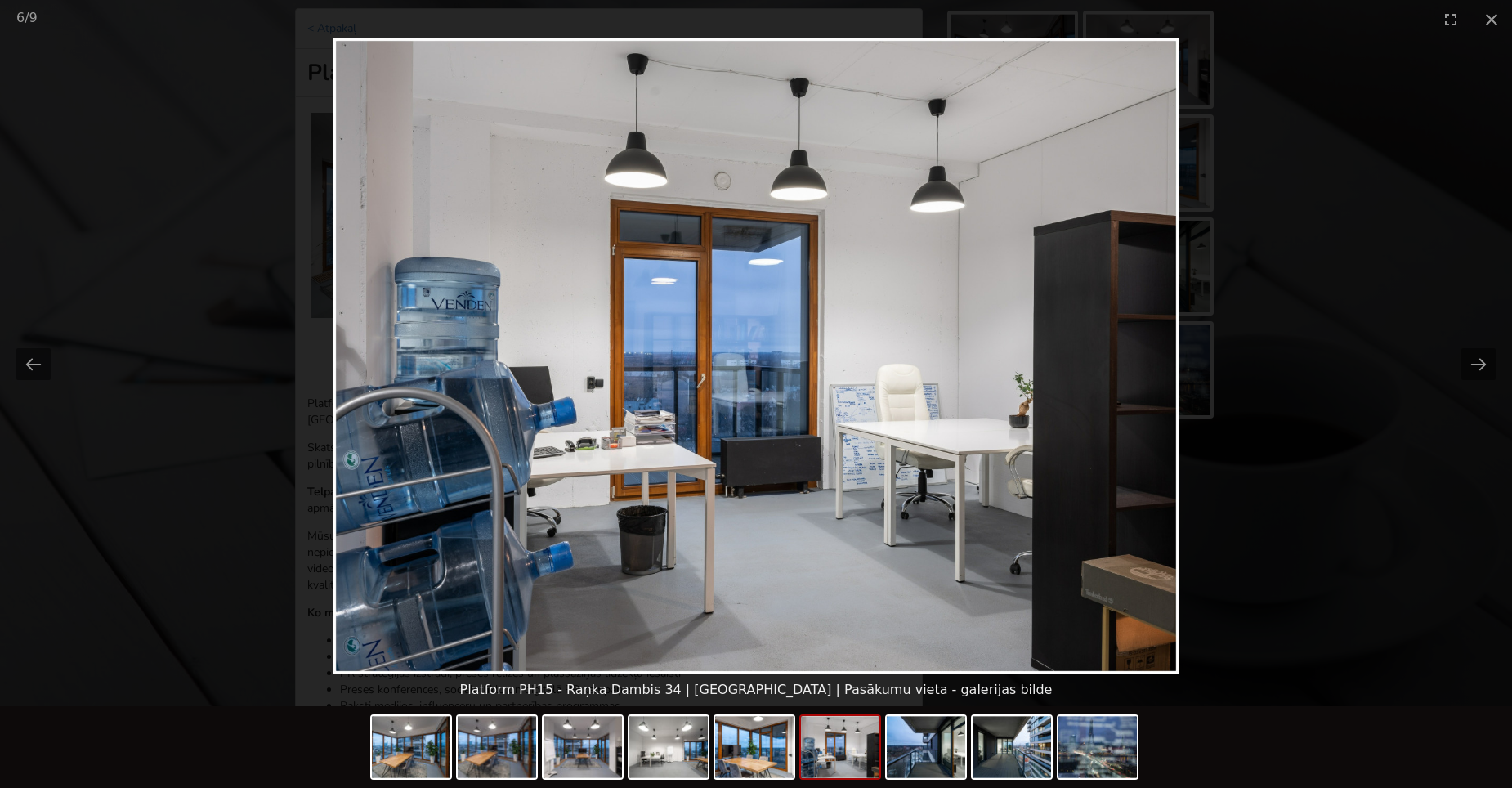
scroll to position [245, 0]
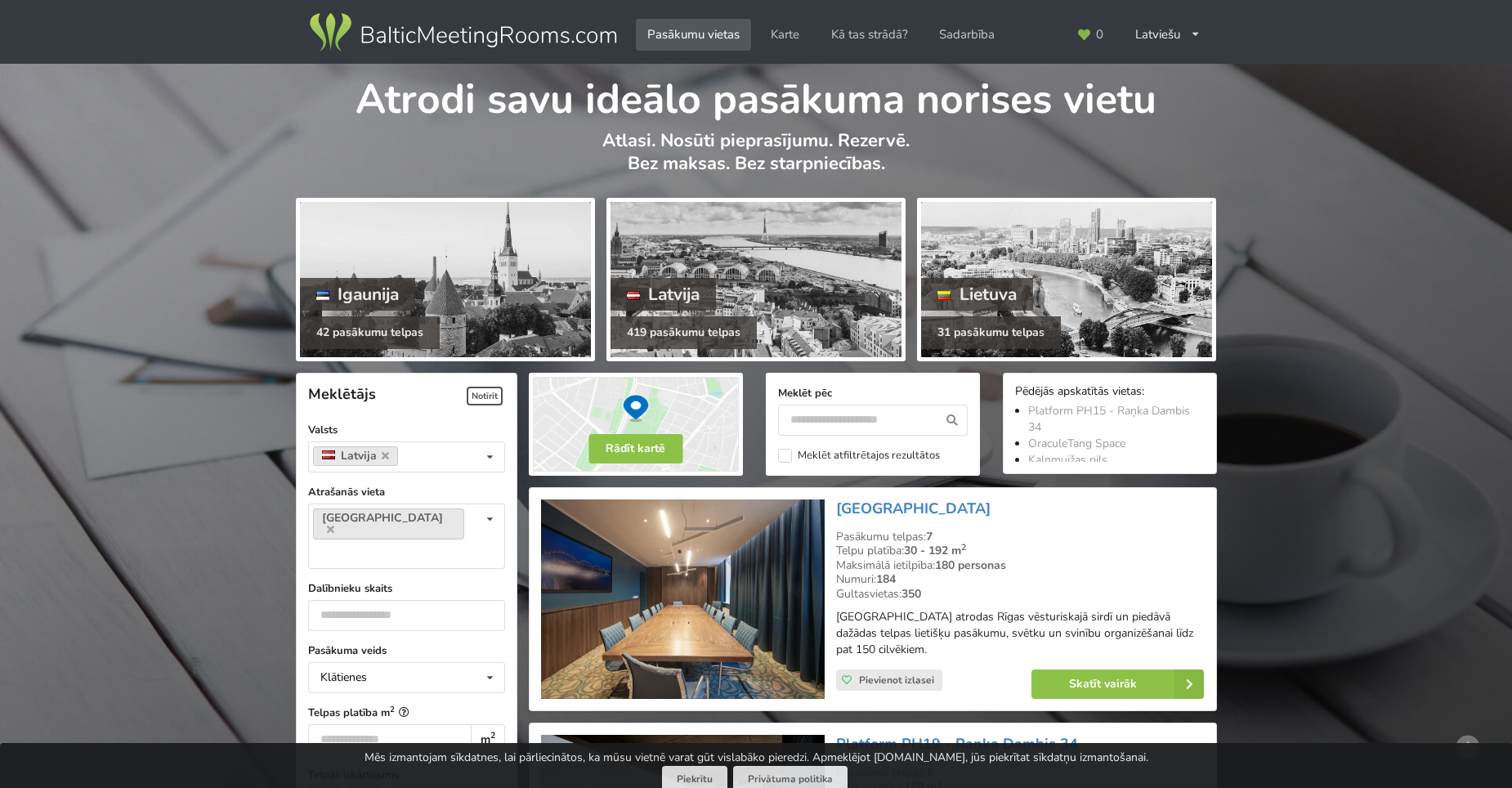
scroll to position [1266, 0]
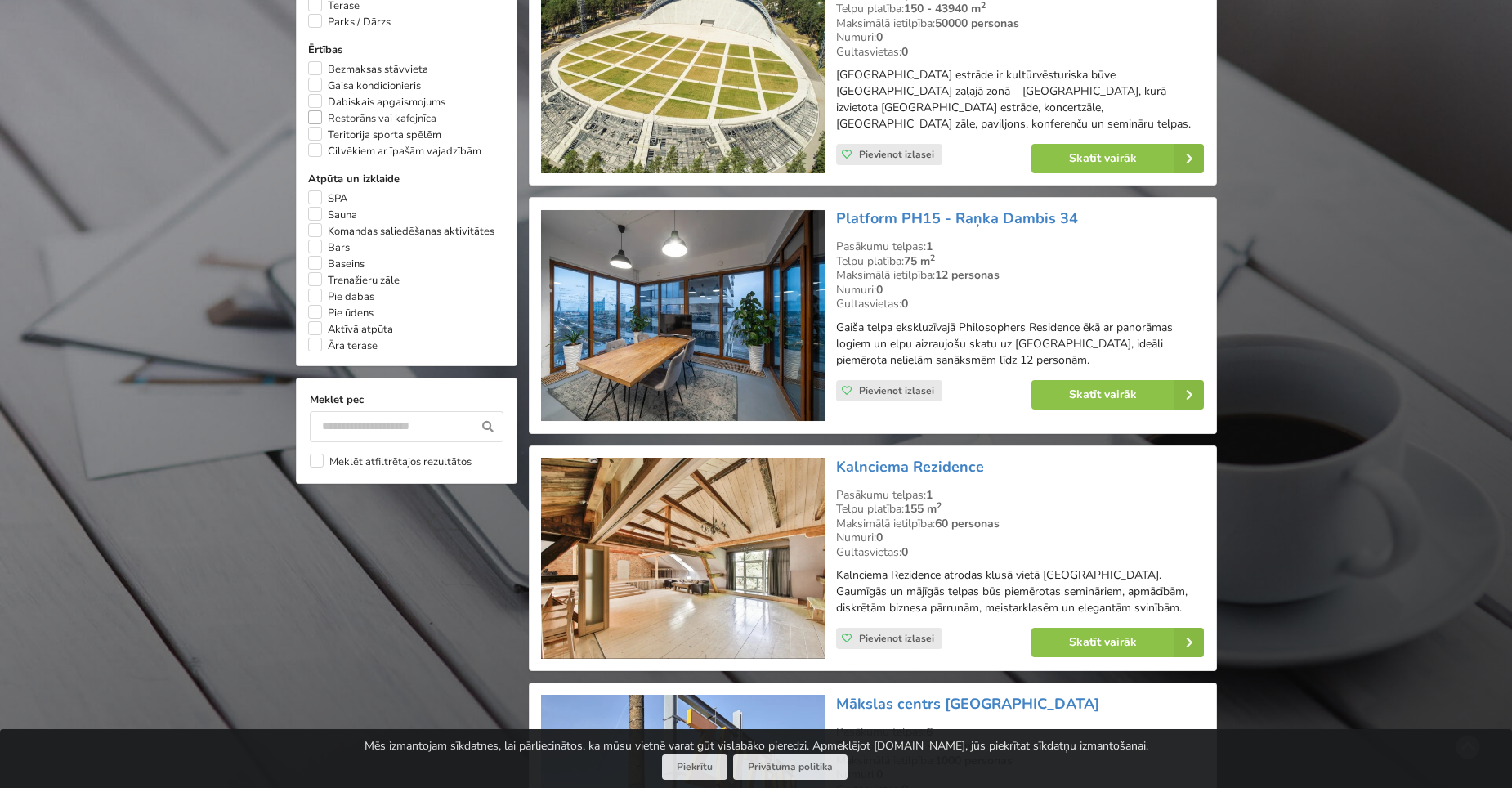
click at [312, 110] on label "Restorāns vai kafejnīca" at bounding box center [372, 118] width 128 height 16
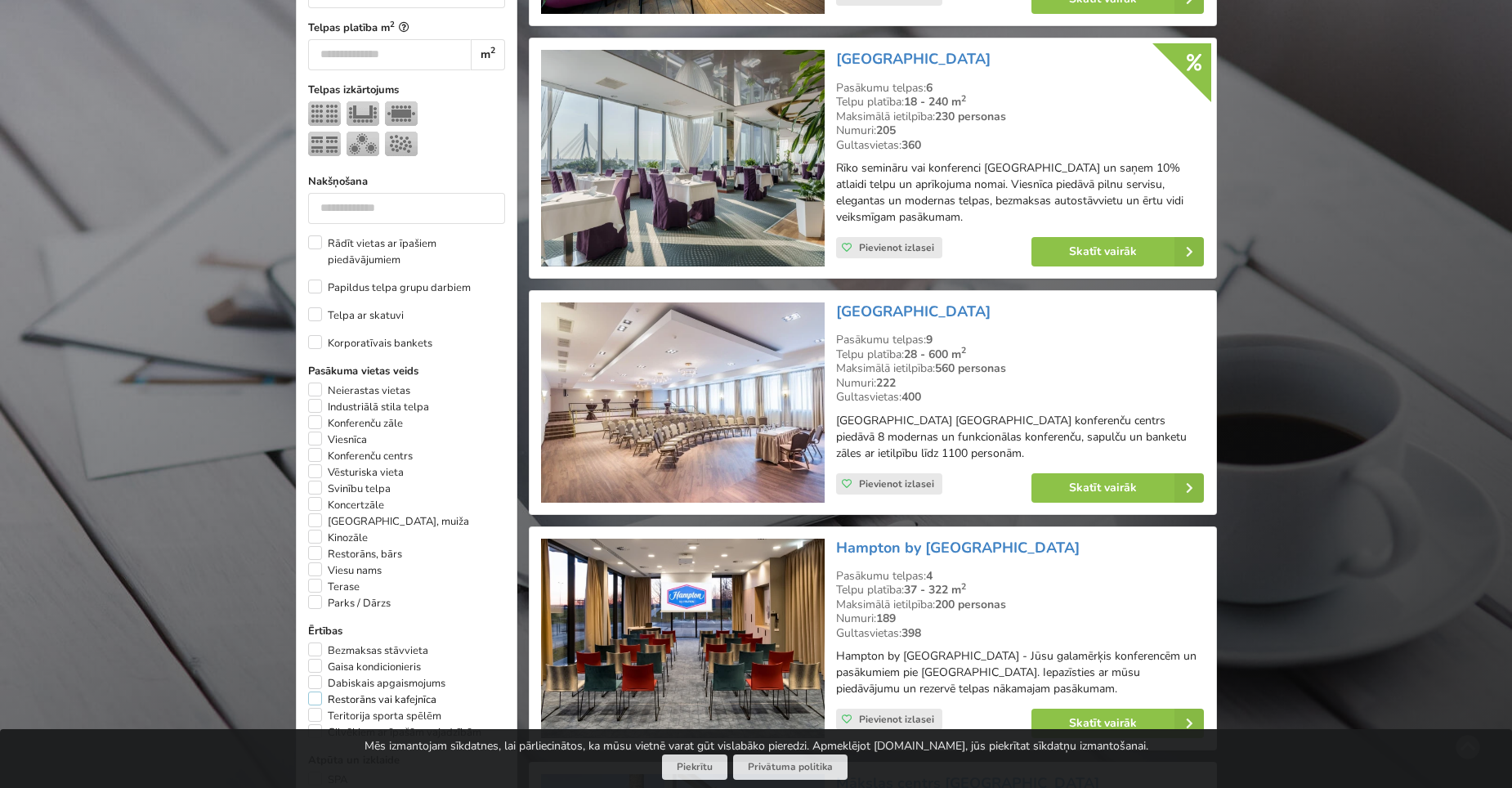
scroll to position [695, 0]
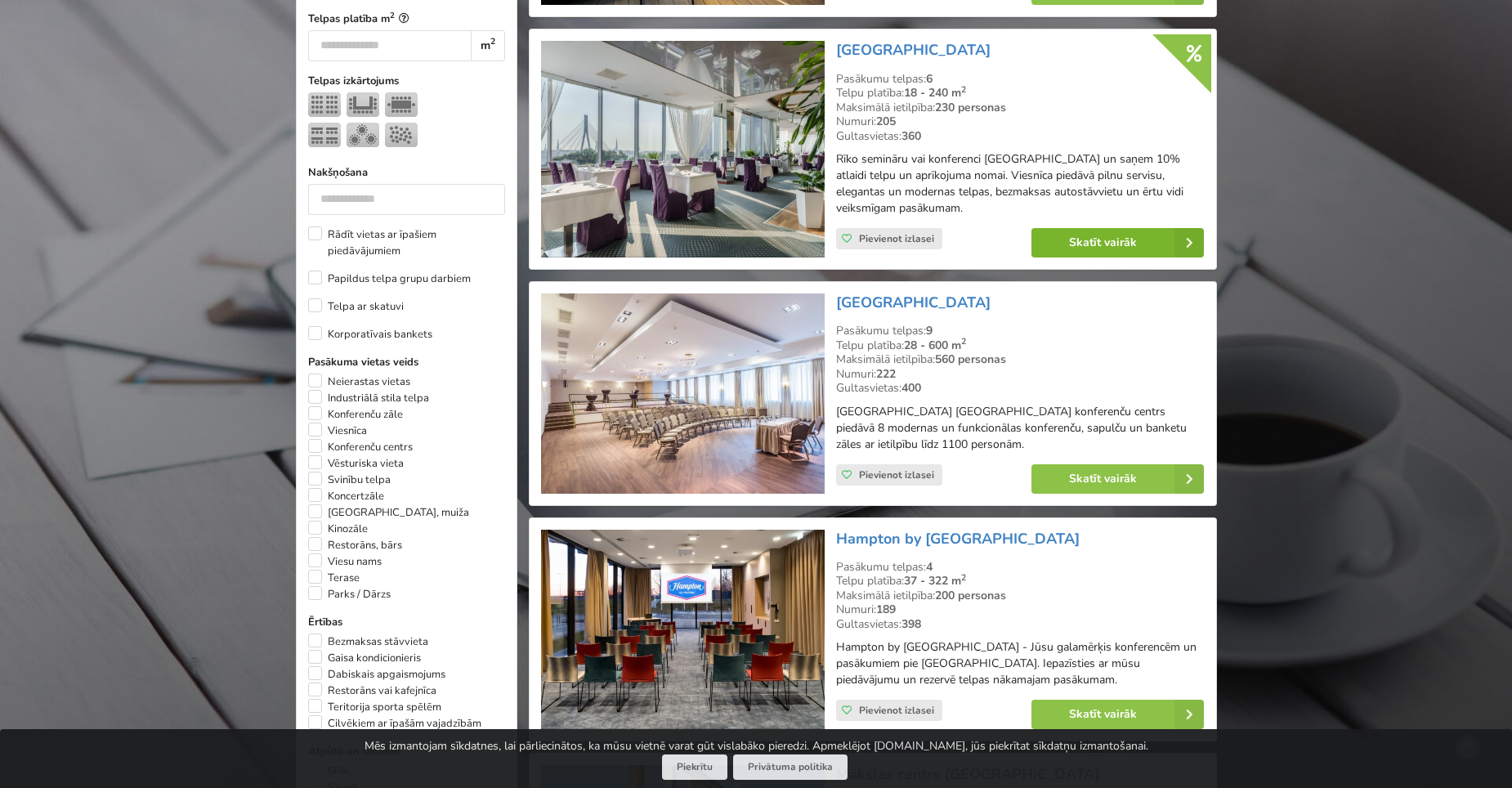
click at [1125, 235] on link "Skatīt vairāk" at bounding box center [1118, 242] width 173 height 29
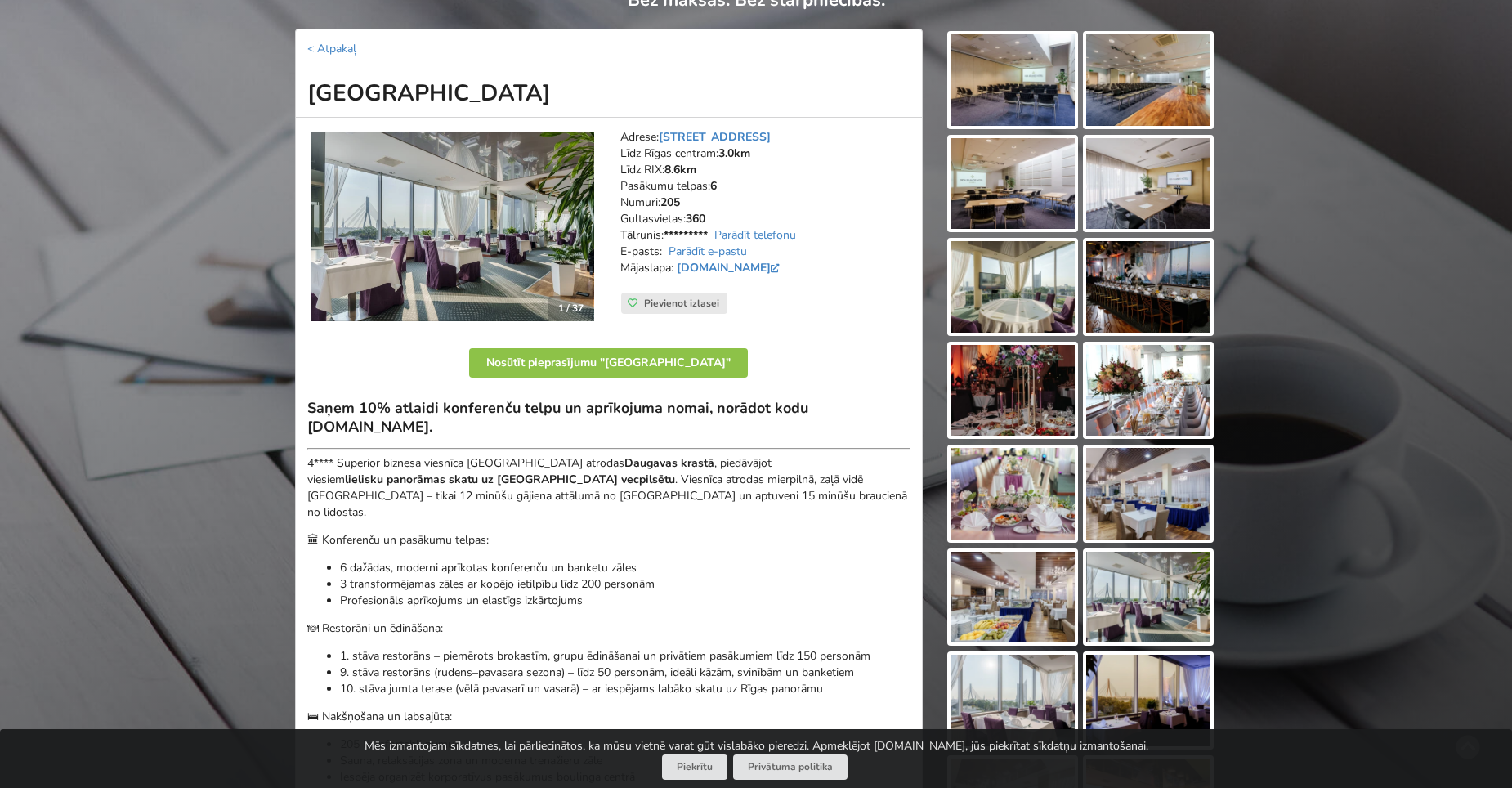
scroll to position [82, 0]
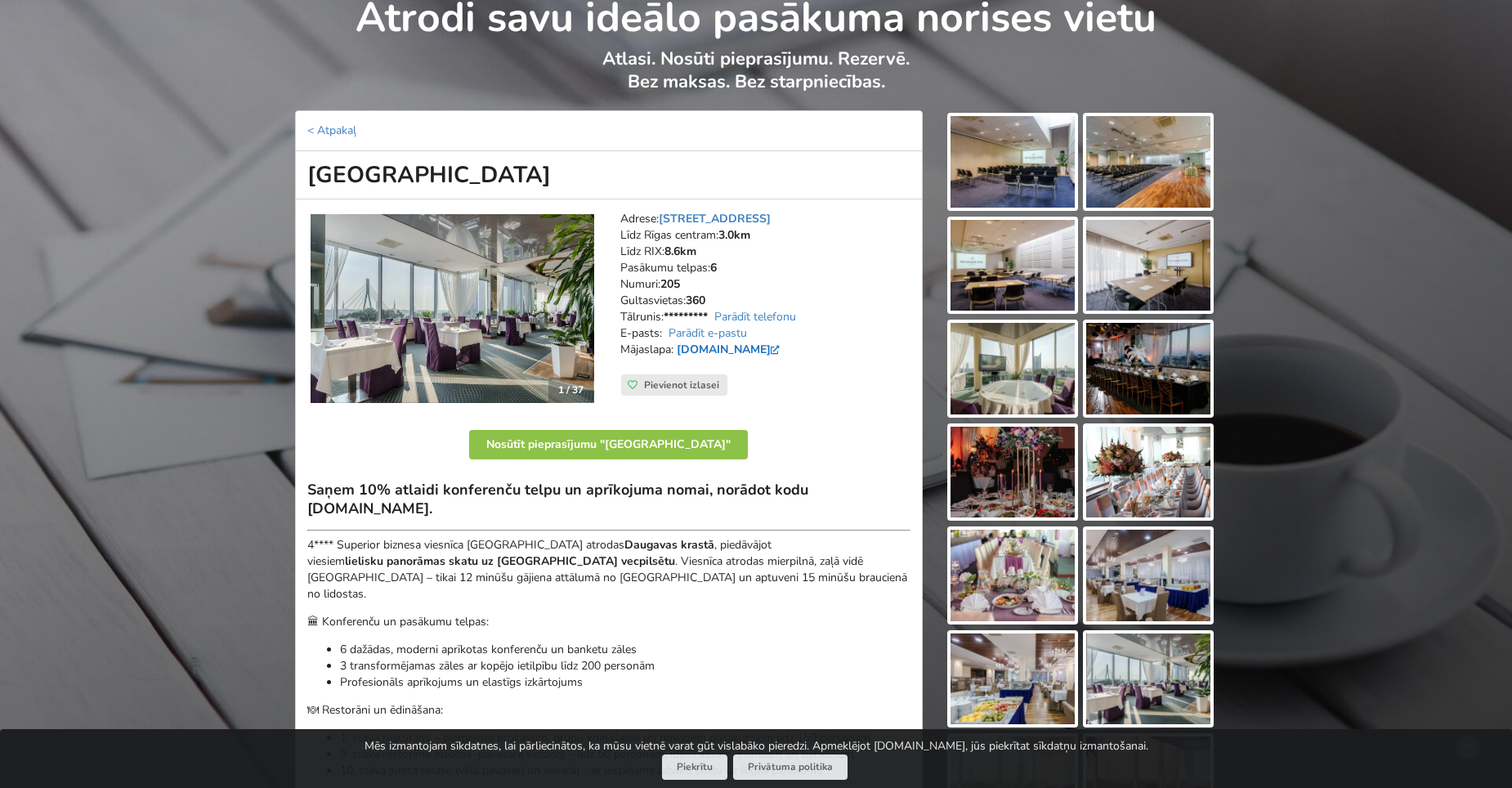
click at [771, 344] on link "[DOMAIN_NAME]" at bounding box center [730, 349] width 107 height 15
